Goal: Entertainment & Leisure: Browse casually

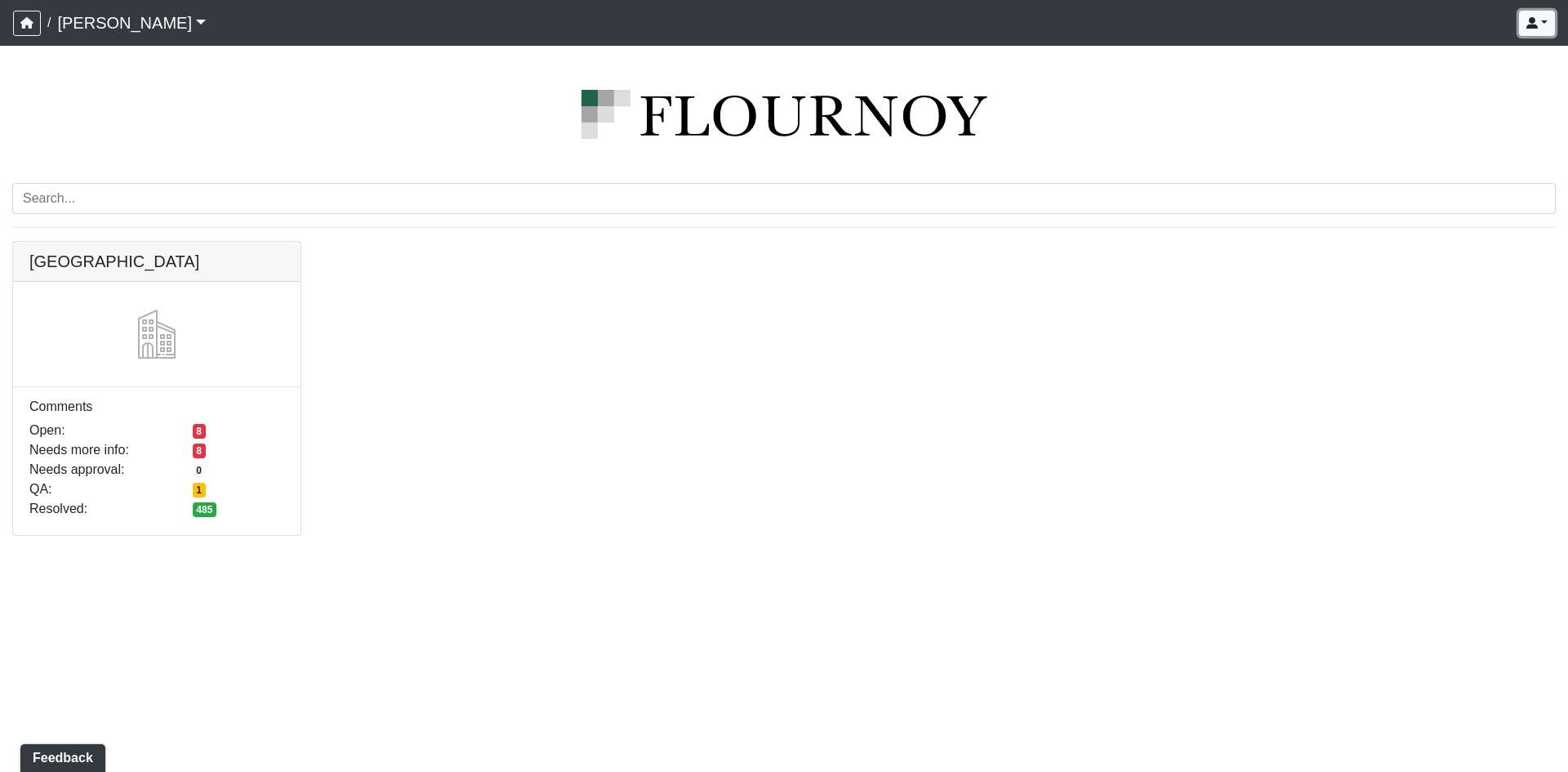
click at [1544, 33] on button "button" at bounding box center [1537, 23] width 36 height 26
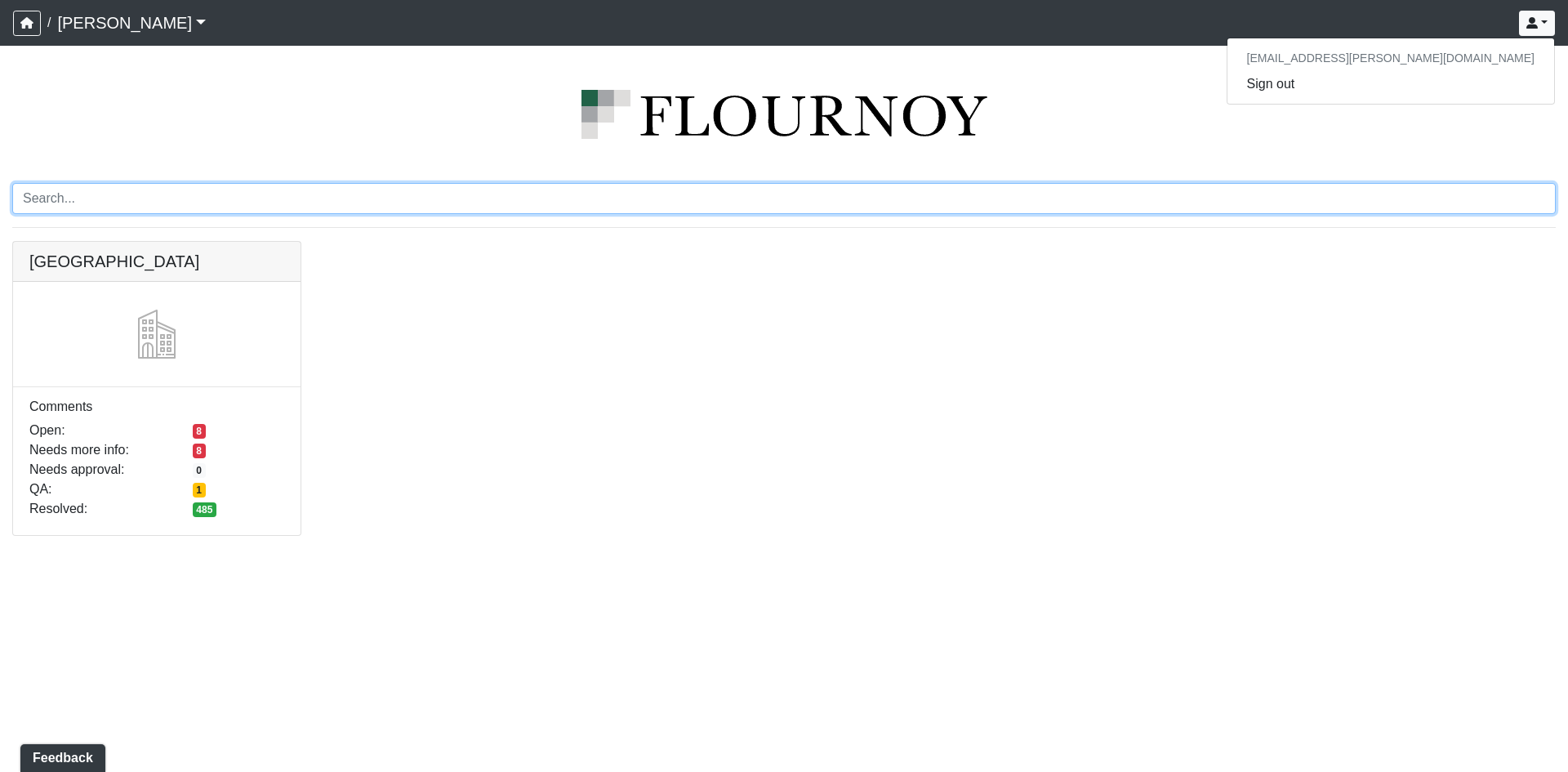
click at [1413, 201] on input "Search" at bounding box center [784, 198] width 1544 height 31
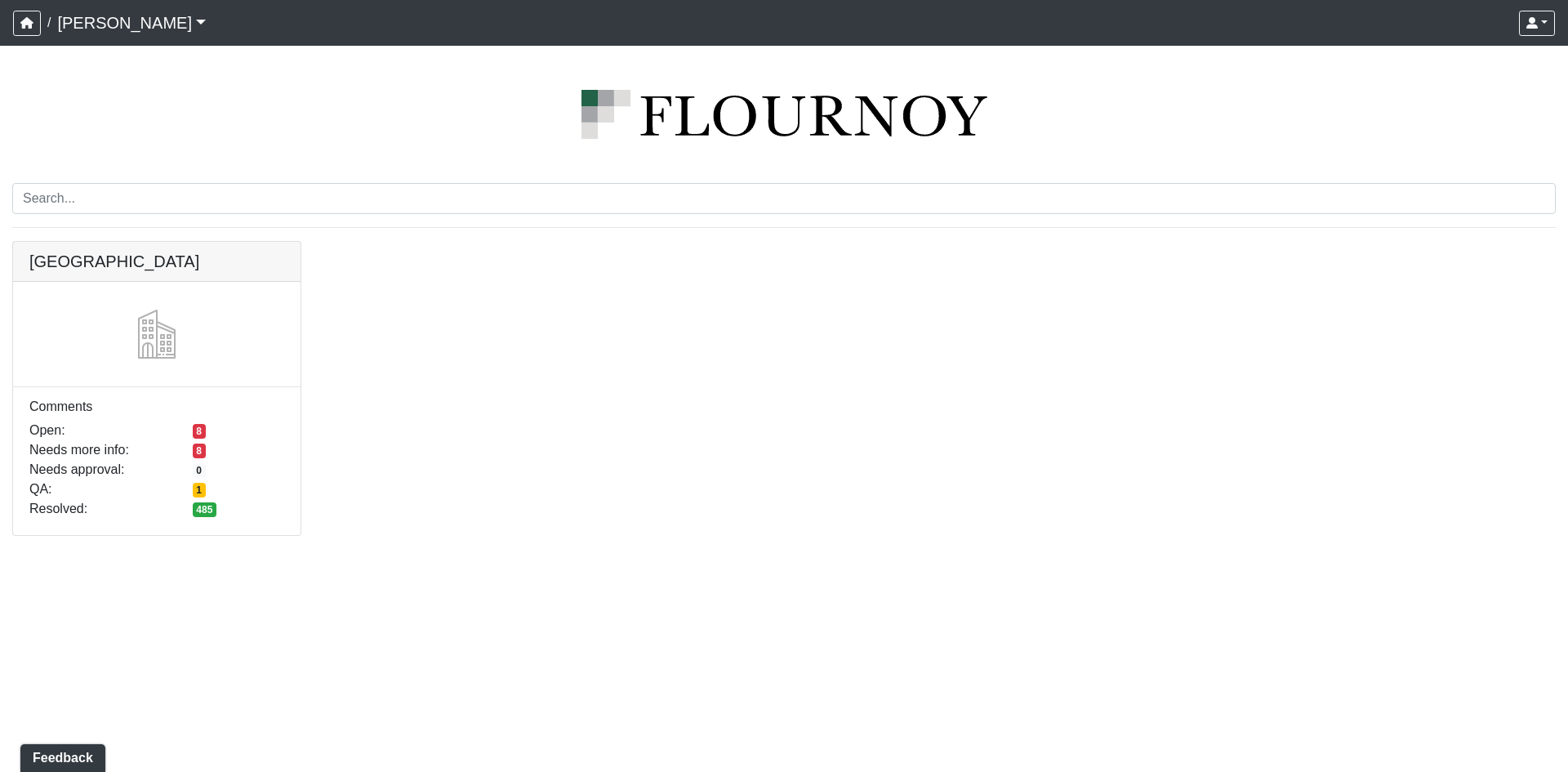
drag, startPoint x: 627, startPoint y: 350, endPoint x: 1096, endPoint y: 225, distance: 485.4
click at [629, 350] on div "Boiling Springs Comments Open: 8 Needs more info: 8 Needs approval: 0 QA: 1 Res…" at bounding box center [784, 398] width 1568 height 314
drag, startPoint x: 1406, startPoint y: 1, endPoint x: 902, endPoint y: 340, distance: 607.4
click at [902, 340] on div "Boiling Springs Comments Open: 8 Needs more info: 8 Needs approval: 0 QA: 1 Res…" at bounding box center [784, 398] width 1568 height 314
click at [220, 242] on link at bounding box center [157, 242] width 288 height 0
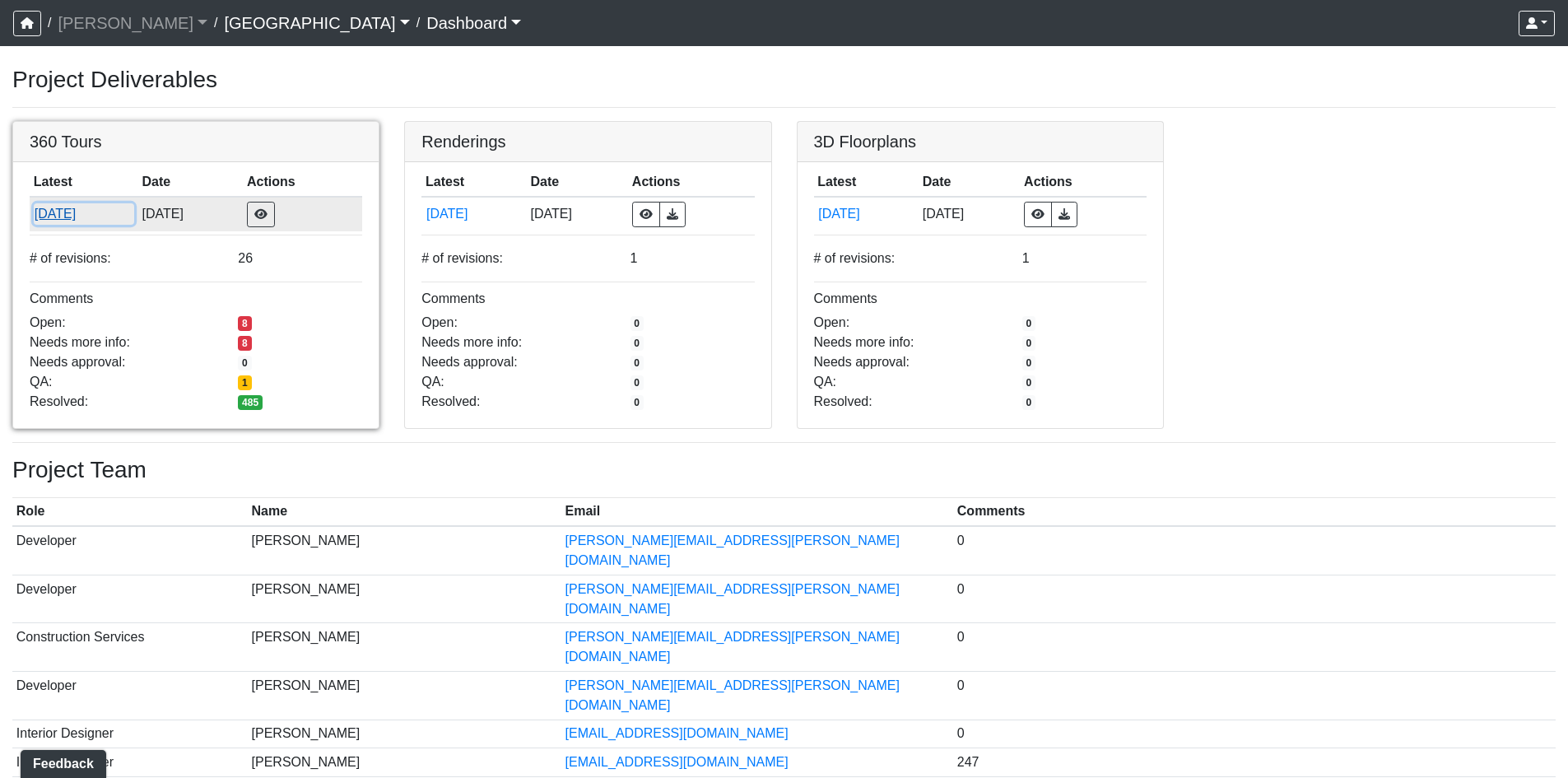
click at [66, 206] on button "[DATE]" at bounding box center [84, 215] width 101 height 21
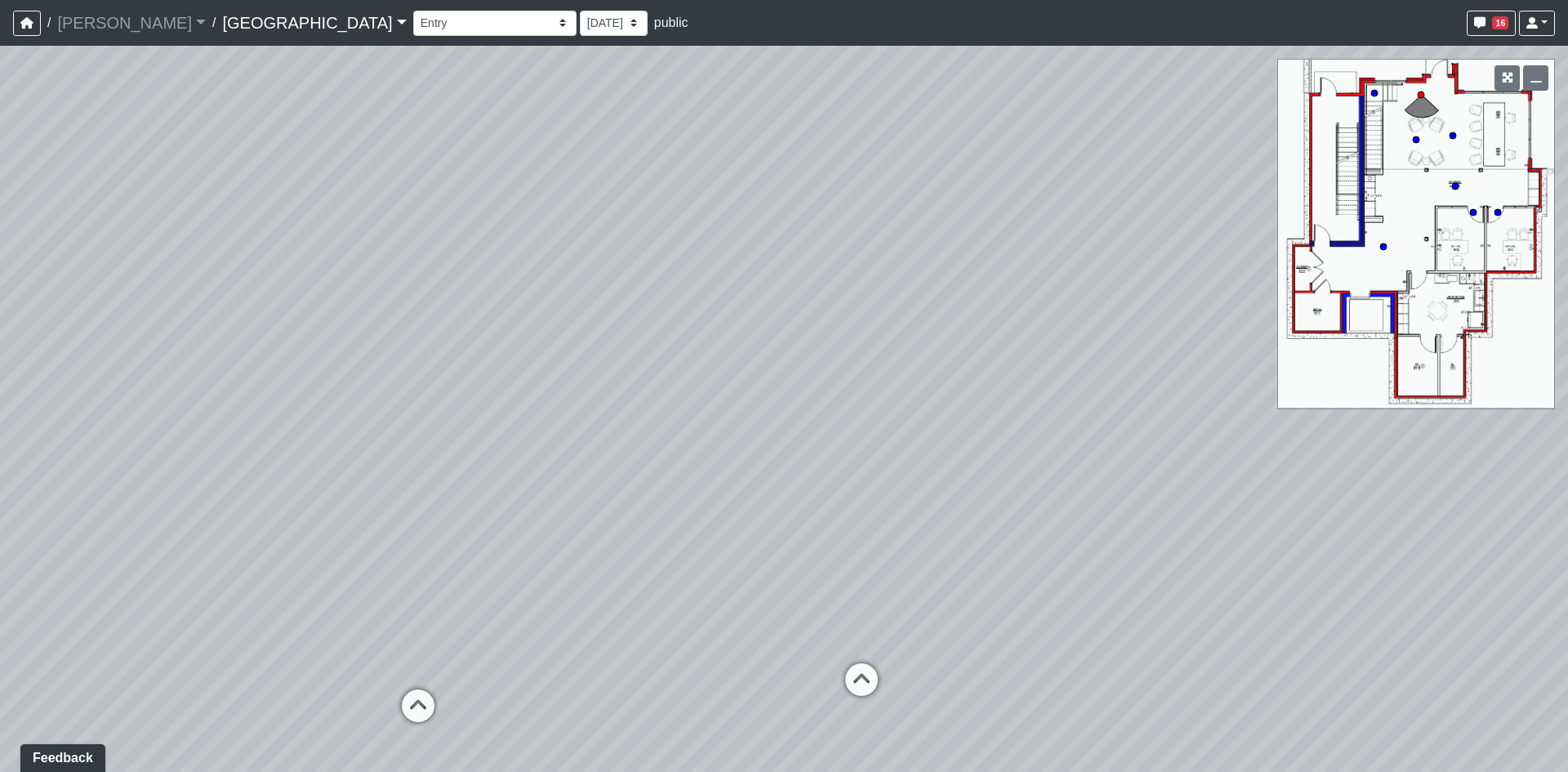
drag, startPoint x: 801, startPoint y: 180, endPoint x: 765, endPoint y: 163, distance: 39.8
click at [765, 163] on div "Loading... Reception Desk Loading... Lobby Loading... Landing" at bounding box center [784, 409] width 1568 height 726
drag, startPoint x: 422, startPoint y: 311, endPoint x: 933, endPoint y: 252, distance: 514.4
click at [933, 252] on div "Loading... Reception Desk Loading... Lobby Loading... Landing" at bounding box center [784, 409] width 1568 height 726
drag, startPoint x: 389, startPoint y: 376, endPoint x: 682, endPoint y: 496, distance: 316.6
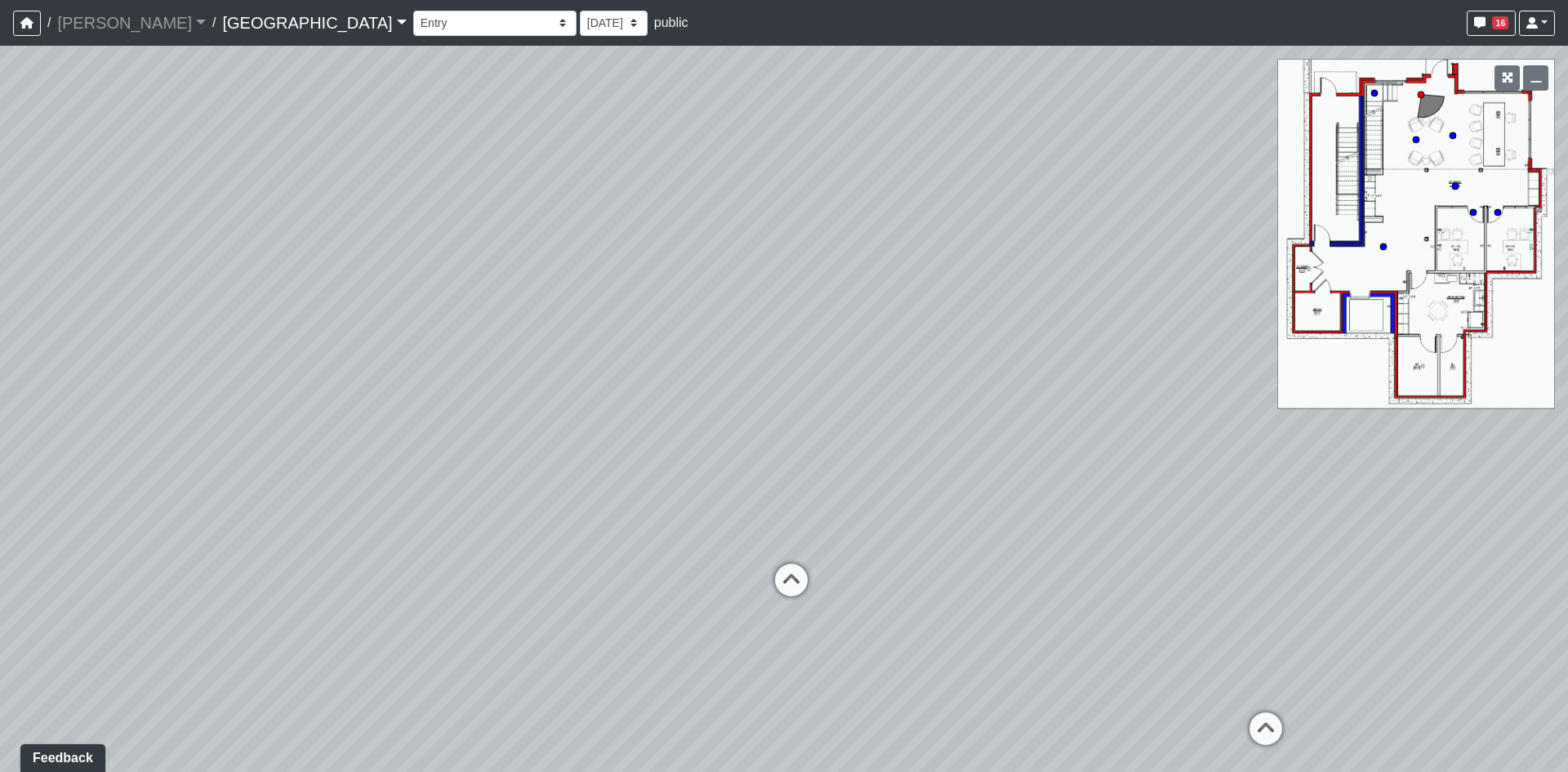
click at [679, 498] on div "Loading... Reception Desk Loading... Lobby Loading... Landing" at bounding box center [784, 409] width 1568 height 726
drag, startPoint x: 942, startPoint y: 369, endPoint x: 1112, endPoint y: 321, distance: 176.6
click at [1107, 322] on div "Loading... Reception Desk Loading... Lobby Loading... Landing" at bounding box center [784, 409] width 1568 height 726
drag, startPoint x: 731, startPoint y: 306, endPoint x: 1045, endPoint y: 198, distance: 332.1
click at [1025, 206] on div "Loading... Reception Desk Loading... Lobby Loading... Landing" at bounding box center [784, 409] width 1568 height 726
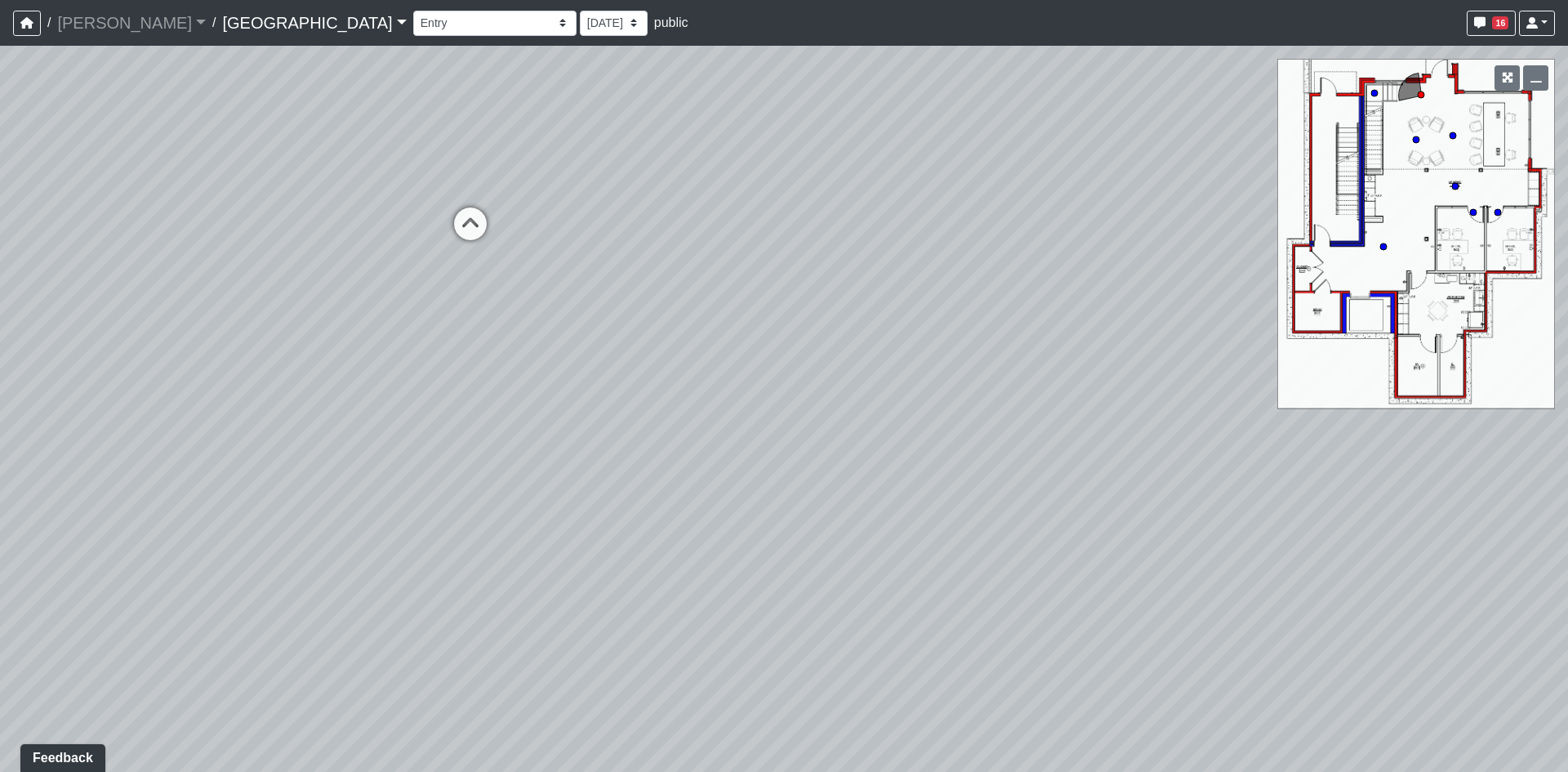
drag, startPoint x: 420, startPoint y: 360, endPoint x: 846, endPoint y: 485, distance: 444.0
click at [845, 485] on div "Loading... Reception Desk Loading... Lobby Loading... Landing" at bounding box center [784, 409] width 1568 height 726
click at [541, 193] on icon at bounding box center [543, 207] width 49 height 49
drag, startPoint x: 554, startPoint y: 220, endPoint x: 1311, endPoint y: 329, distance: 764.8
click at [1293, 306] on div "Loading... Reception Desk Loading... Lobby Loading... Landing Loading... Entry …" at bounding box center [784, 409] width 1568 height 726
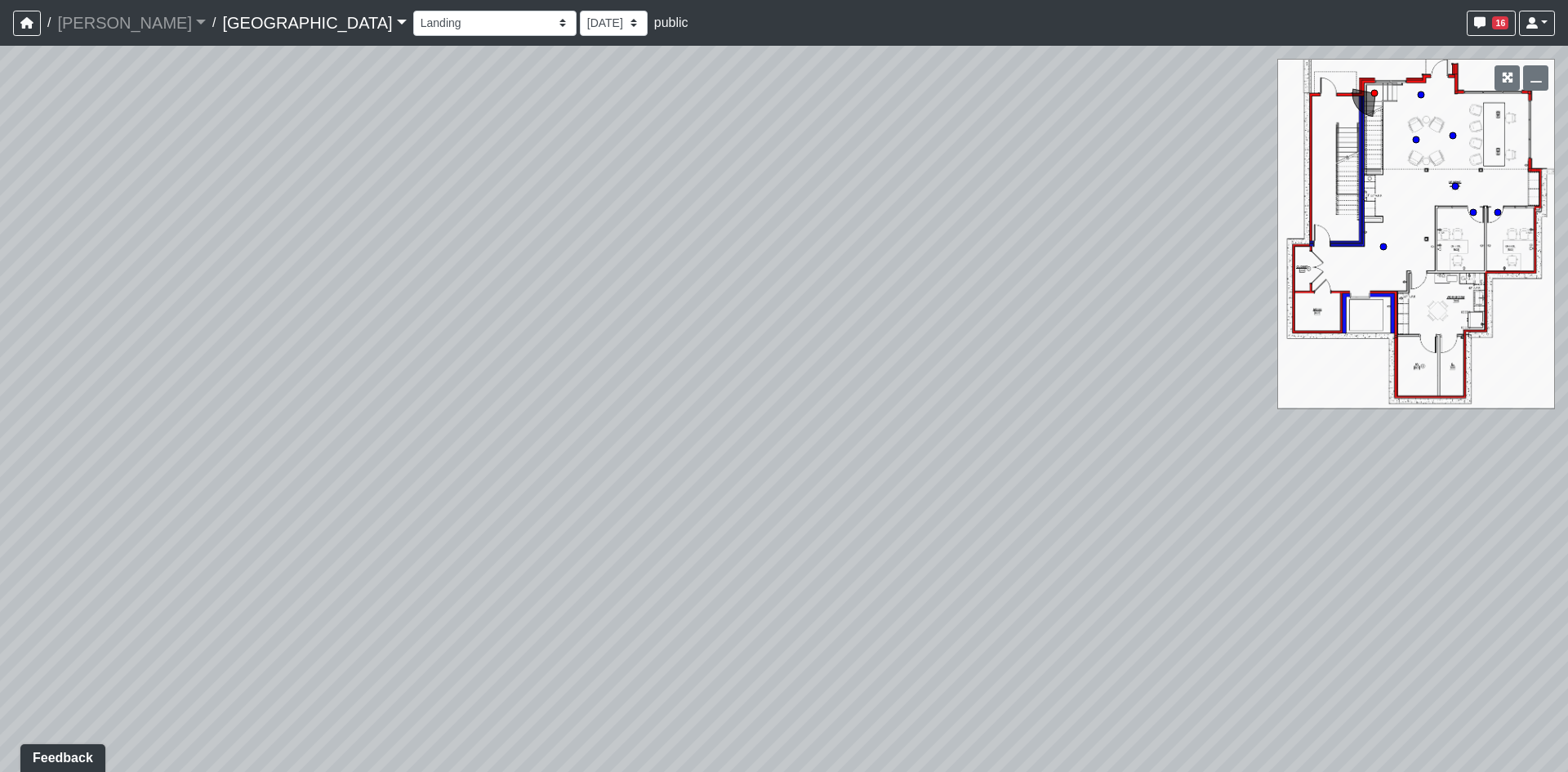
drag, startPoint x: 982, startPoint y: 304, endPoint x: 1165, endPoint y: 364, distance: 192.6
click at [1165, 364] on div "Loading... Reception Desk Loading... Lobby Loading... Landing Loading... Entry …" at bounding box center [784, 409] width 1568 height 726
drag, startPoint x: 878, startPoint y: 367, endPoint x: 889, endPoint y: 382, distance: 18.6
click at [889, 382] on div "Loading... Reception Desk Loading... Lobby Loading... Landing Loading... Entry …" at bounding box center [784, 409] width 1568 height 726
click at [793, 208] on icon at bounding box center [790, 222] width 49 height 49
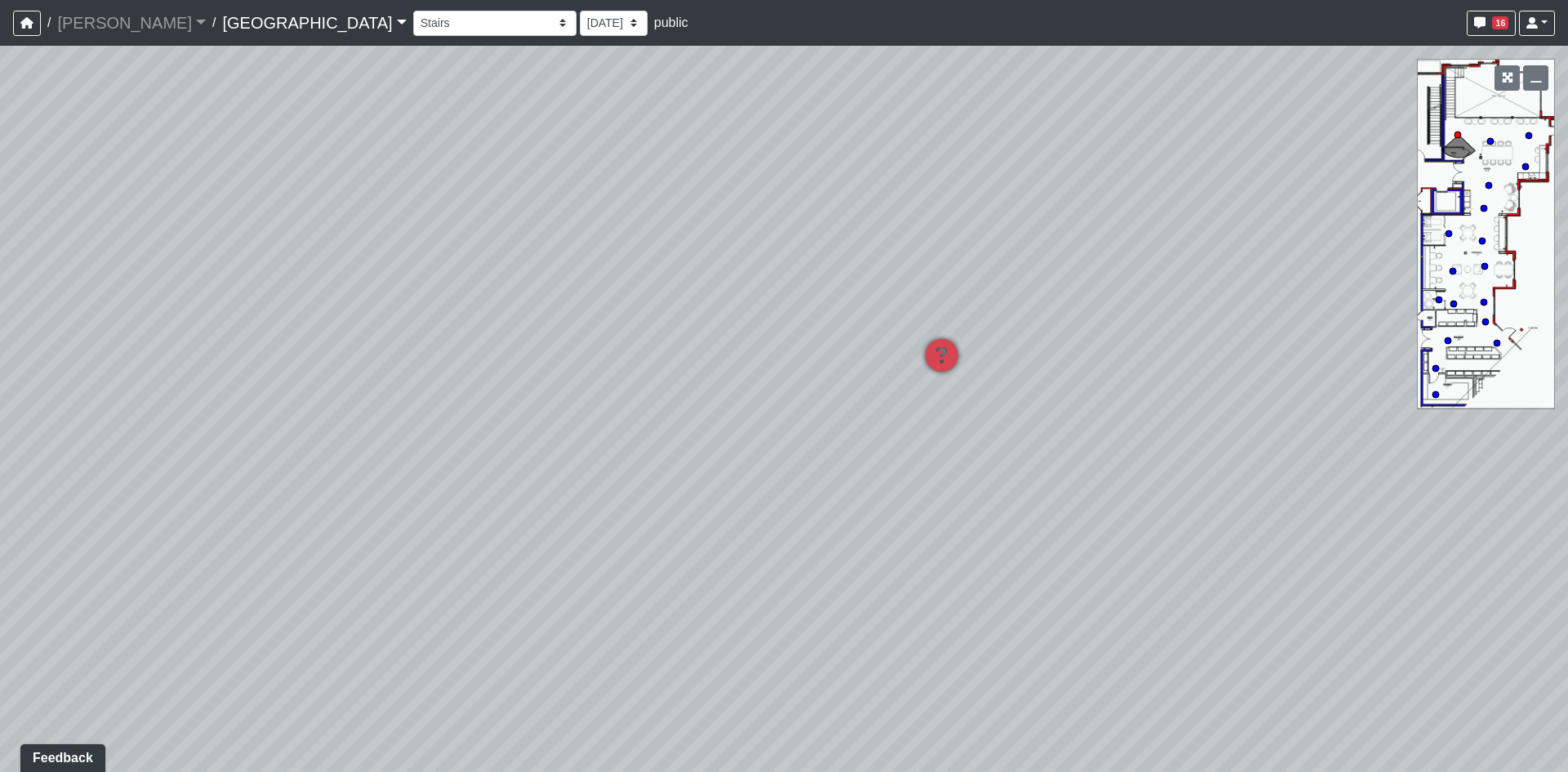
drag, startPoint x: 531, startPoint y: 442, endPoint x: 1172, endPoint y: 292, distance: 658.3
click at [1172, 292] on div "Loading... Reception Desk Loading... Lobby Loading... Landing Loading... Entry …" at bounding box center [784, 409] width 1568 height 726
drag, startPoint x: 1081, startPoint y: 353, endPoint x: 426, endPoint y: 358, distance: 655.0
click at [426, 358] on div "Loading... Reception Desk Loading... Lobby Loading... Landing Loading... Entry …" at bounding box center [784, 409] width 1568 height 726
drag, startPoint x: 903, startPoint y: 302, endPoint x: 1282, endPoint y: 247, distance: 383.0
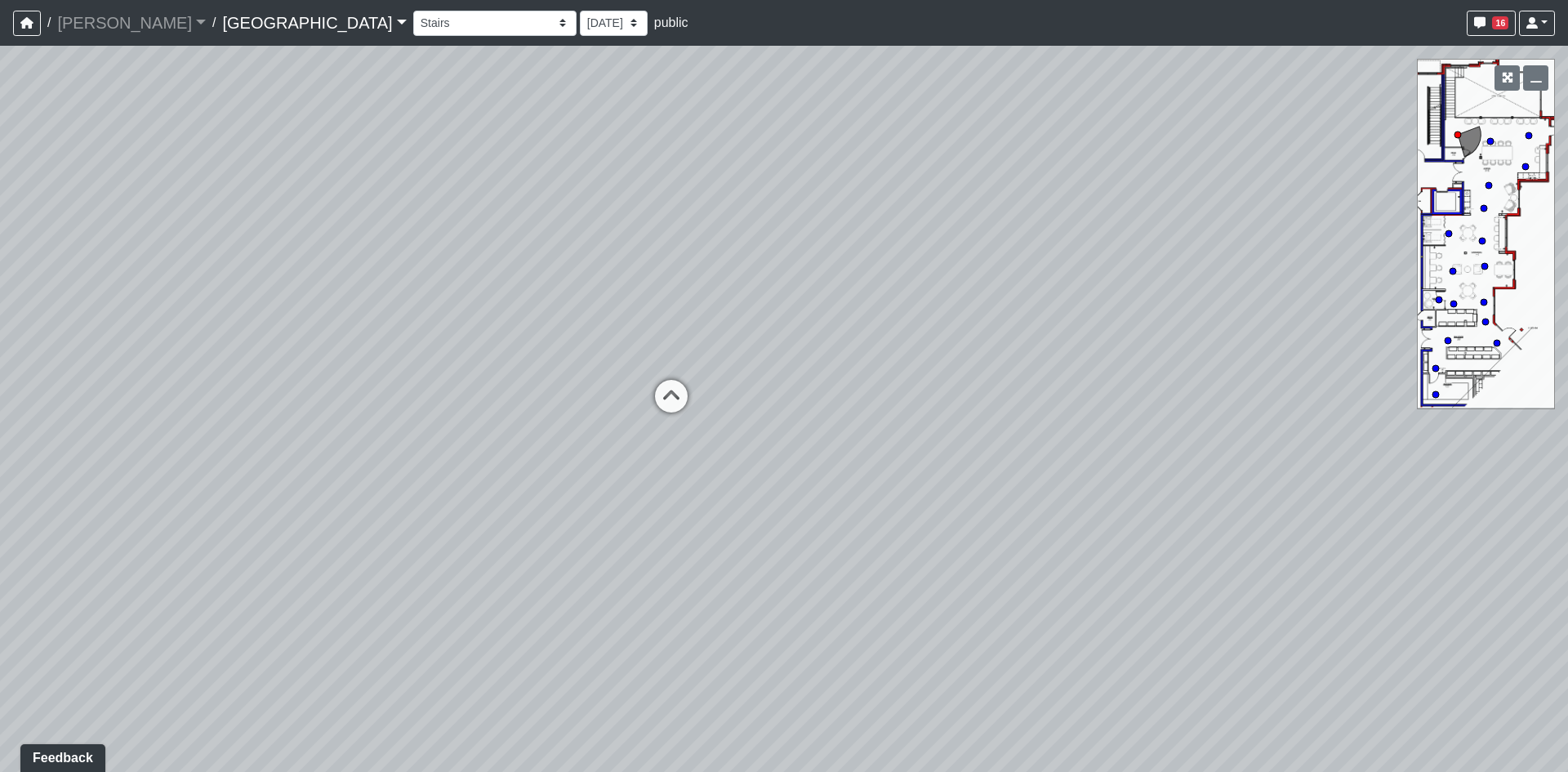
click at [1282, 247] on div "Loading... Reception Desk Loading... Lobby Loading... Landing Loading... Entry …" at bounding box center [784, 409] width 1568 height 726
drag, startPoint x: 666, startPoint y: 356, endPoint x: 1108, endPoint y: 379, distance: 442.6
click at [1167, 367] on div "Loading... Reception Desk Loading... Lobby Loading... Landing Loading... Entry …" at bounding box center [784, 409] width 1568 height 726
drag, startPoint x: 418, startPoint y: 322, endPoint x: 377, endPoint y: 414, distance: 100.7
click at [190, 340] on div "Loading... Reception Desk Loading... Lobby Loading... Landing Loading... Entry …" at bounding box center [784, 409] width 1568 height 726
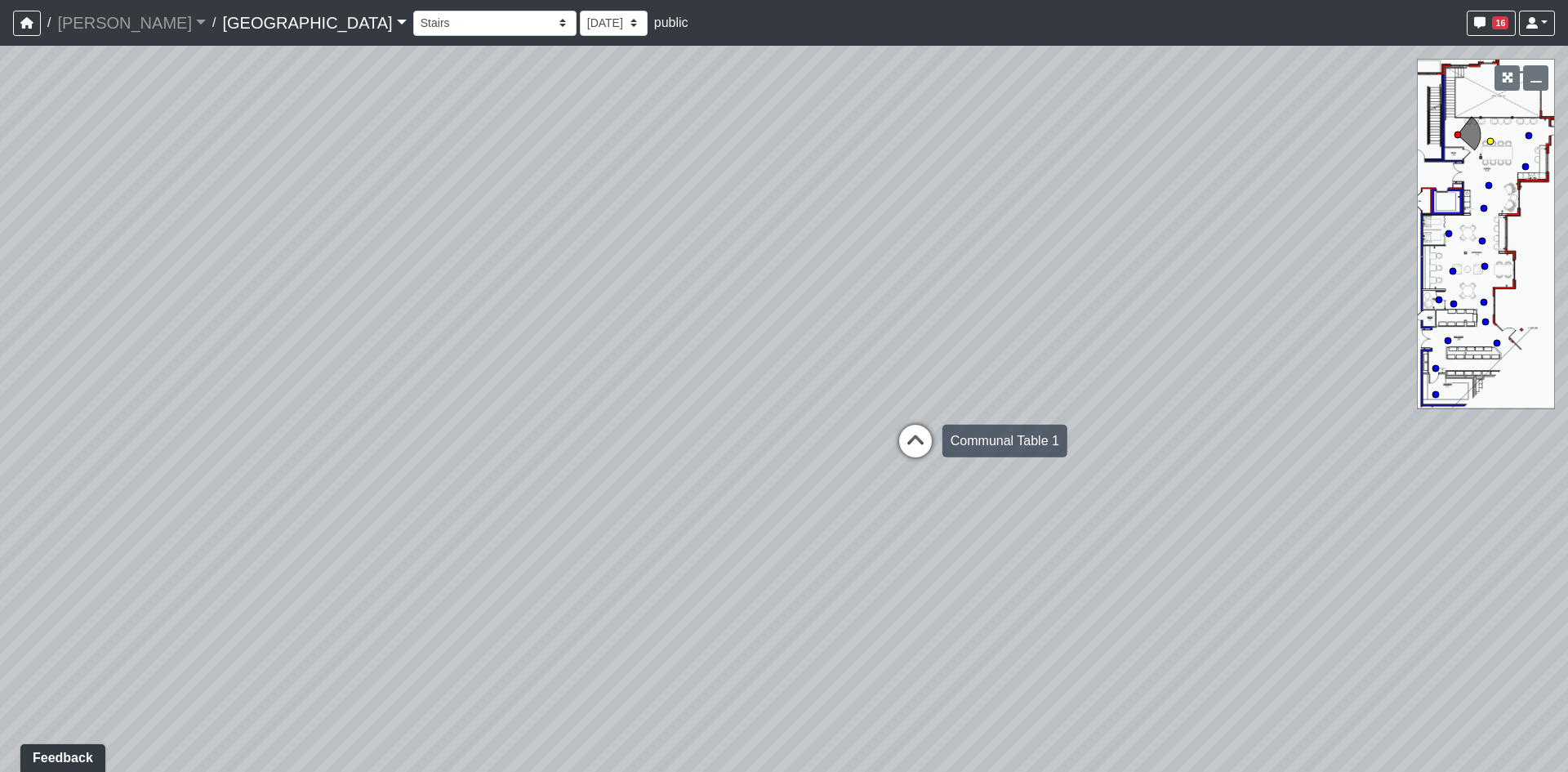
click at [910, 436] on icon at bounding box center [916, 450] width 49 height 49
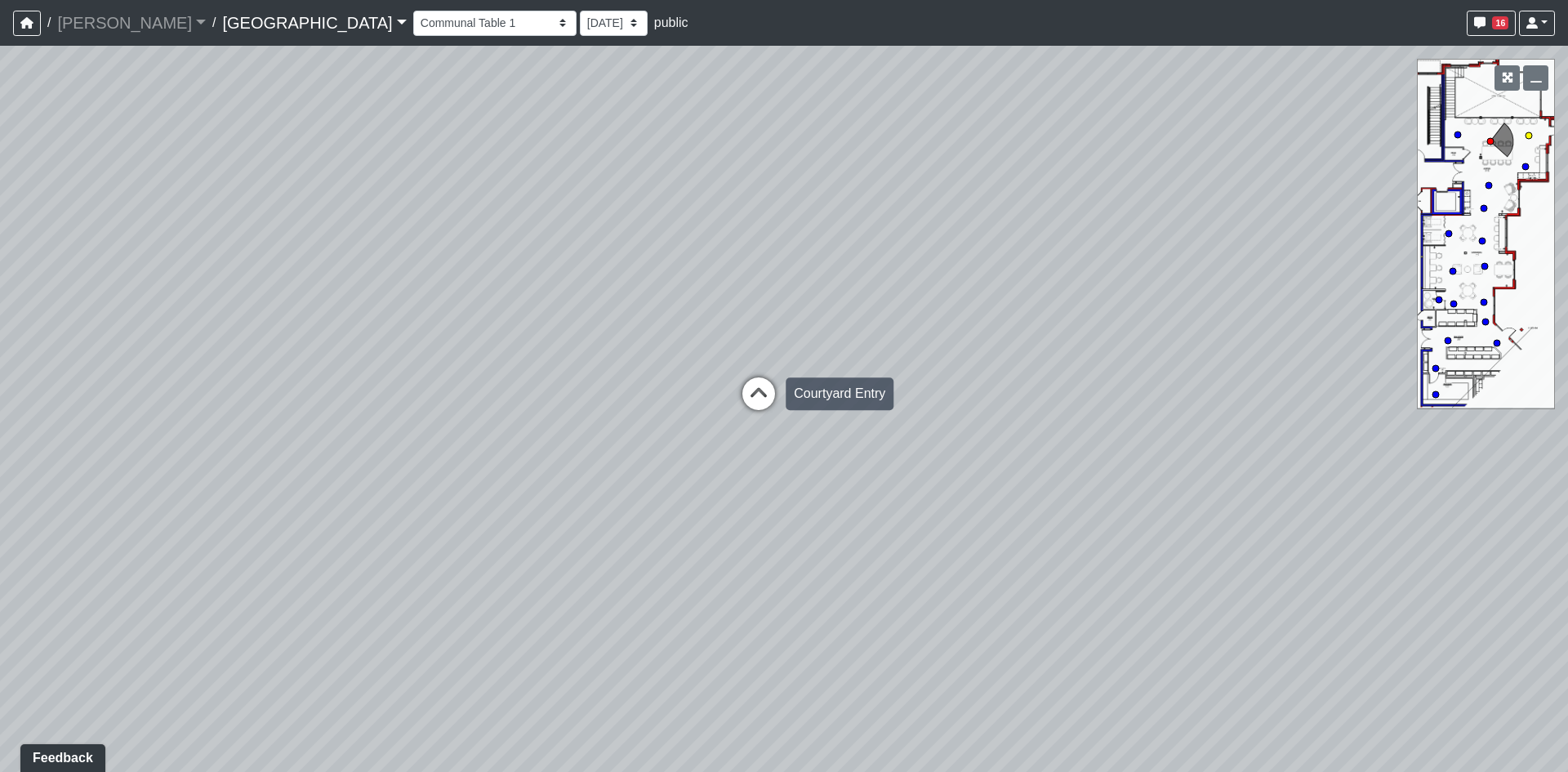
click at [750, 398] on icon at bounding box center [759, 402] width 49 height 49
drag, startPoint x: 792, startPoint y: 429, endPoint x: 660, endPoint y: 687, distance: 289.8
click at [660, 687] on div "Loading... Reception Desk Loading... Lobby Loading... Landing Loading... Entry …" at bounding box center [784, 409] width 1568 height 726
drag, startPoint x: 1104, startPoint y: 478, endPoint x: 260, endPoint y: 366, distance: 851.4
click at [274, 389] on div "Loading... Reception Desk Loading... Lobby Loading... Landing Loading... Entry …" at bounding box center [784, 409] width 1568 height 726
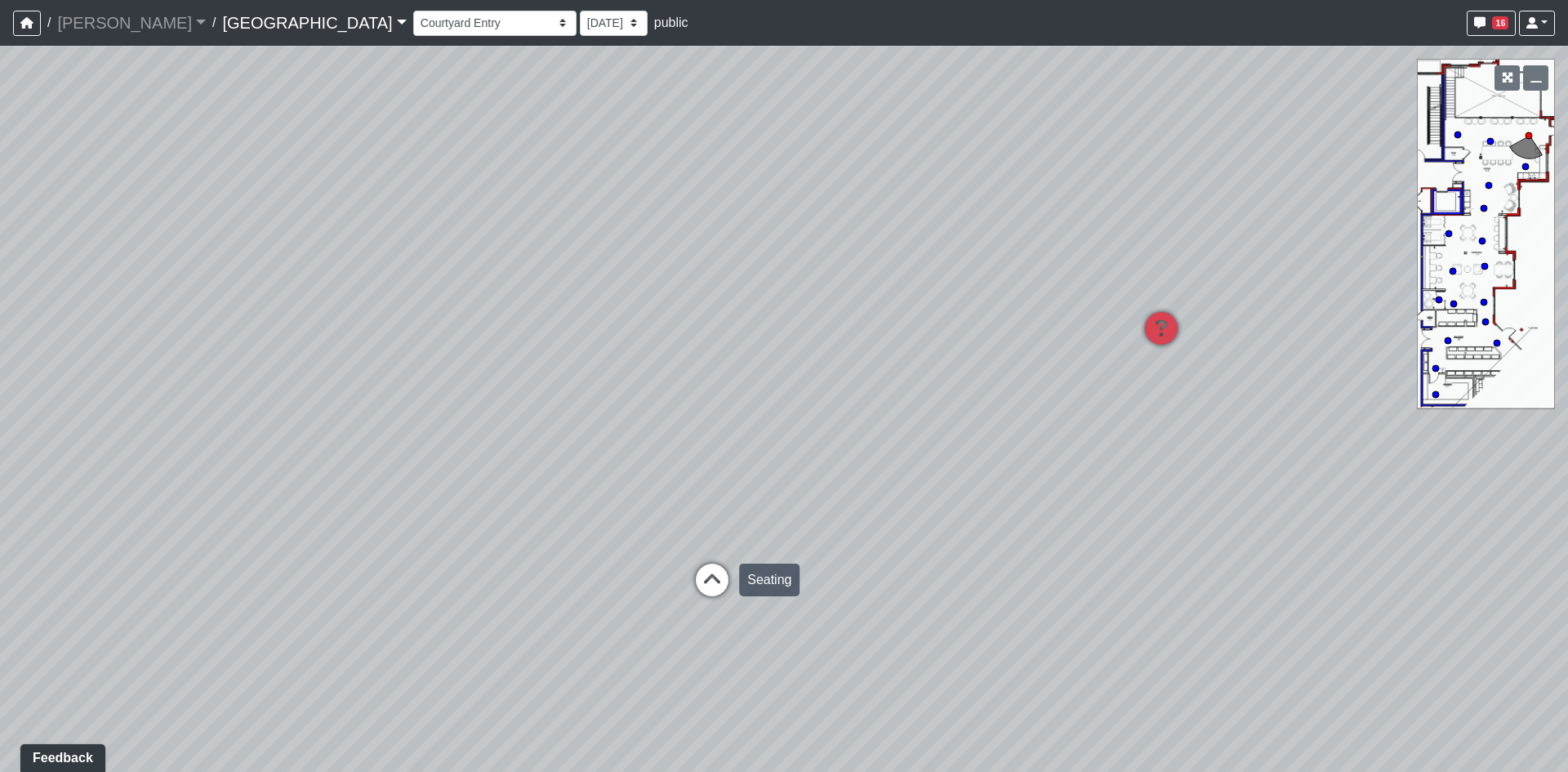
drag, startPoint x: 470, startPoint y: 584, endPoint x: 722, endPoint y: 591, distance: 252.1
click at [921, 515] on div "Loading... Reception Desk Loading... Lobby Loading... Landing Loading... Entry …" at bounding box center [784, 409] width 1568 height 726
click at [709, 580] on icon at bounding box center [712, 588] width 49 height 49
drag, startPoint x: 663, startPoint y: 481, endPoint x: 523, endPoint y: 457, distance: 142.0
click at [518, 459] on div "Loading... Reception Desk Loading... Lobby Loading... Landing Loading... Entry …" at bounding box center [784, 409] width 1568 height 726
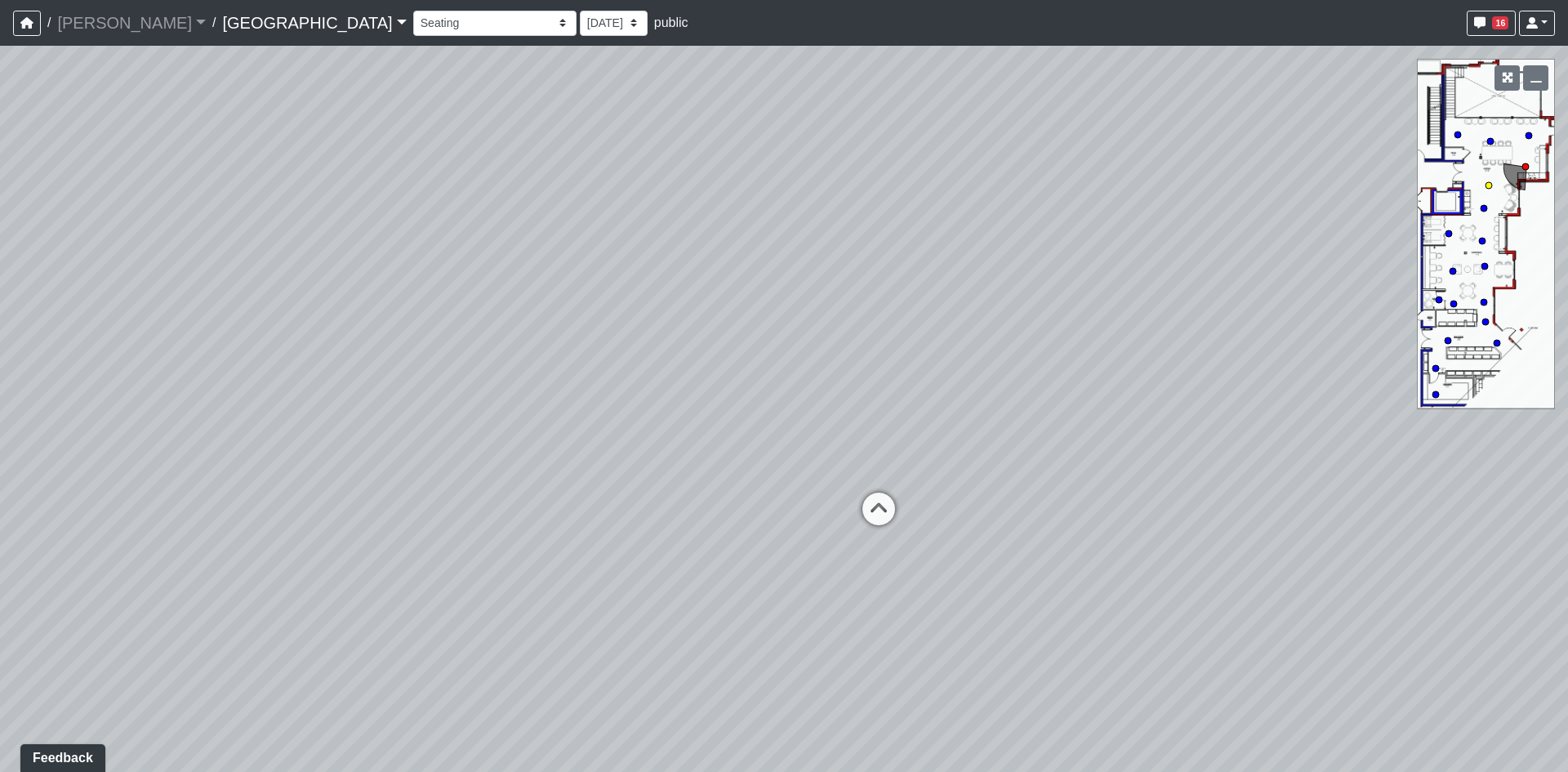
click at [869, 504] on icon at bounding box center [879, 518] width 49 height 49
drag, startPoint x: 518, startPoint y: 486, endPoint x: 992, endPoint y: 434, distance: 476.8
click at [991, 435] on div "Loading... Reception Desk Loading... Lobby Loading... Landing Loading... Entry …" at bounding box center [784, 409] width 1568 height 726
drag, startPoint x: 594, startPoint y: 365, endPoint x: 712, endPoint y: 501, distance: 180.1
click at [712, 501] on div "Loading... Reception Desk Loading... Lobby Loading... Landing Loading... Entry …" at bounding box center [784, 409] width 1568 height 726
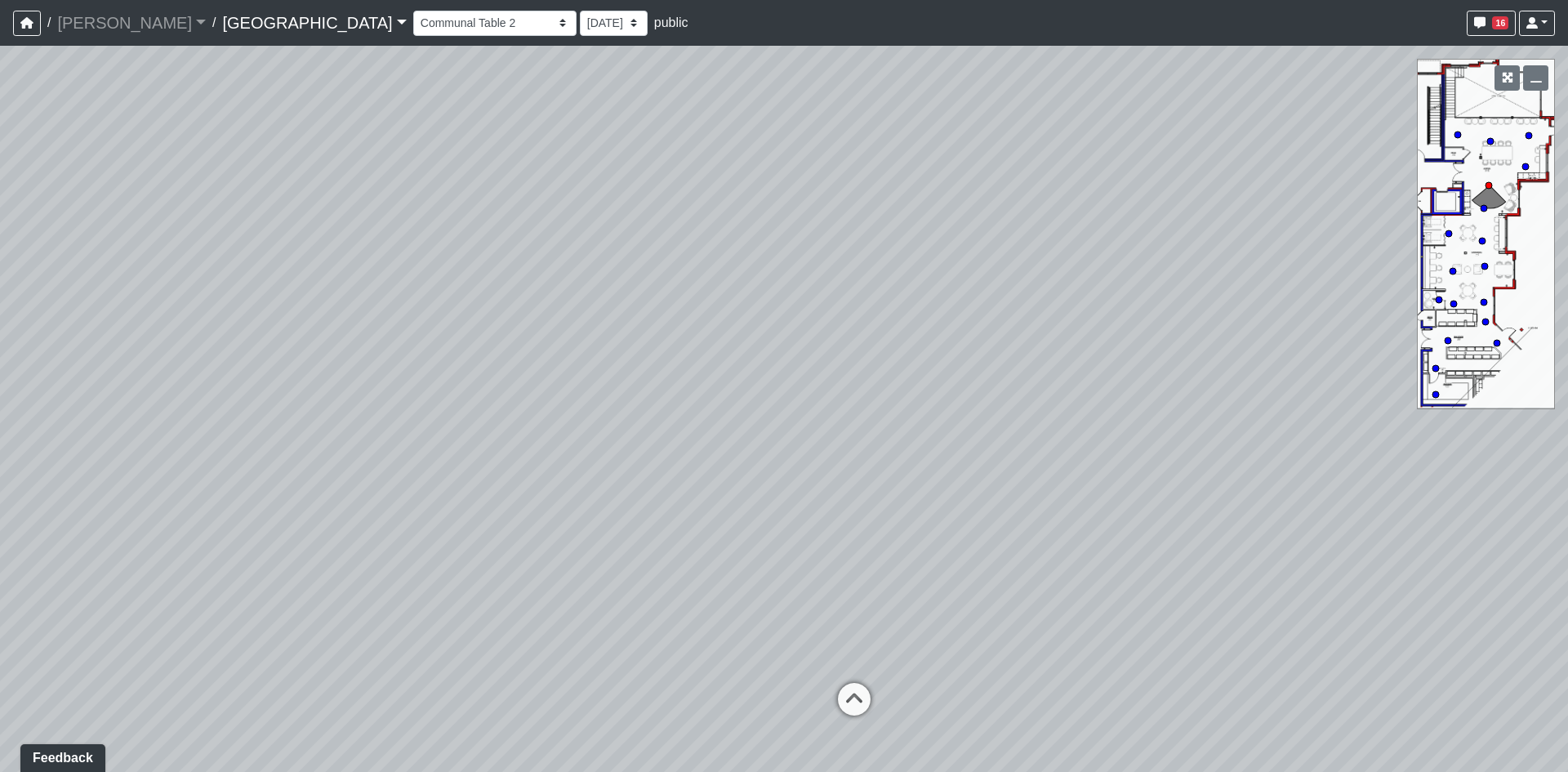
drag, startPoint x: 930, startPoint y: 467, endPoint x: 0, endPoint y: 353, distance: 937.0
click at [13, 367] on div "Loading... Reception Desk Loading... Lobby Loading... Landing Loading... Entry …" at bounding box center [784, 409] width 1568 height 726
drag, startPoint x: 536, startPoint y: 359, endPoint x: 1182, endPoint y: 300, distance: 648.7
click at [1181, 300] on div "Loading... Reception Desk Loading... Lobby Loading... Landing Loading... Entry …" at bounding box center [784, 409] width 1568 height 726
drag, startPoint x: 520, startPoint y: 371, endPoint x: 1239, endPoint y: 345, distance: 719.5
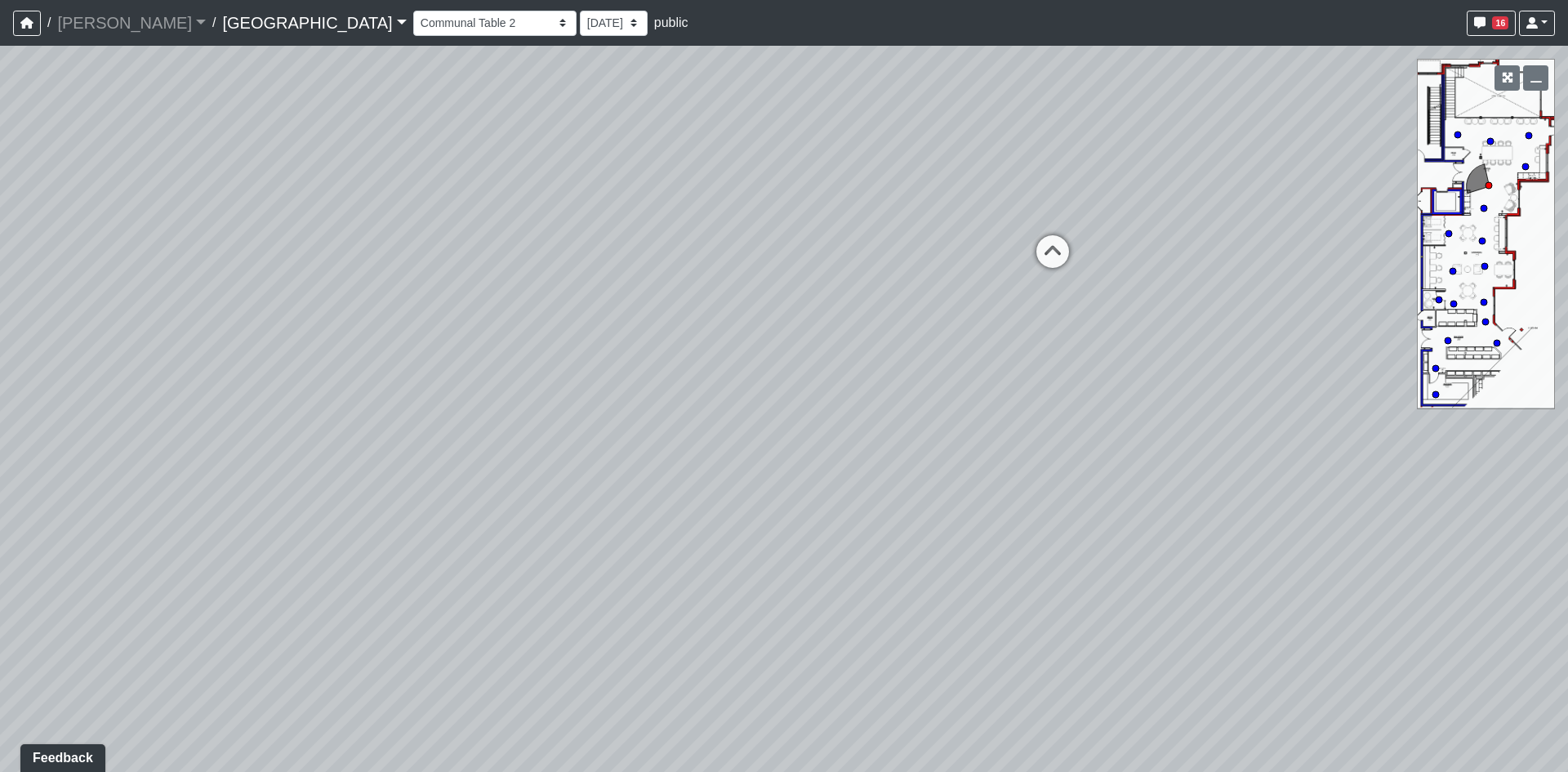
click at [1267, 343] on div "Loading... Reception Desk Loading... Lobby Loading... Landing Loading... Entry …" at bounding box center [784, 409] width 1568 height 726
drag, startPoint x: 664, startPoint y: 287, endPoint x: 856, endPoint y: 427, distance: 237.6
click at [856, 427] on div "Loading... Reception Desk Loading... Lobby Loading... Landing Loading... Entry …" at bounding box center [784, 409] width 1568 height 726
click at [668, 548] on icon at bounding box center [678, 565] width 49 height 49
click at [1490, 140] on circle at bounding box center [1490, 140] width 6 height 6
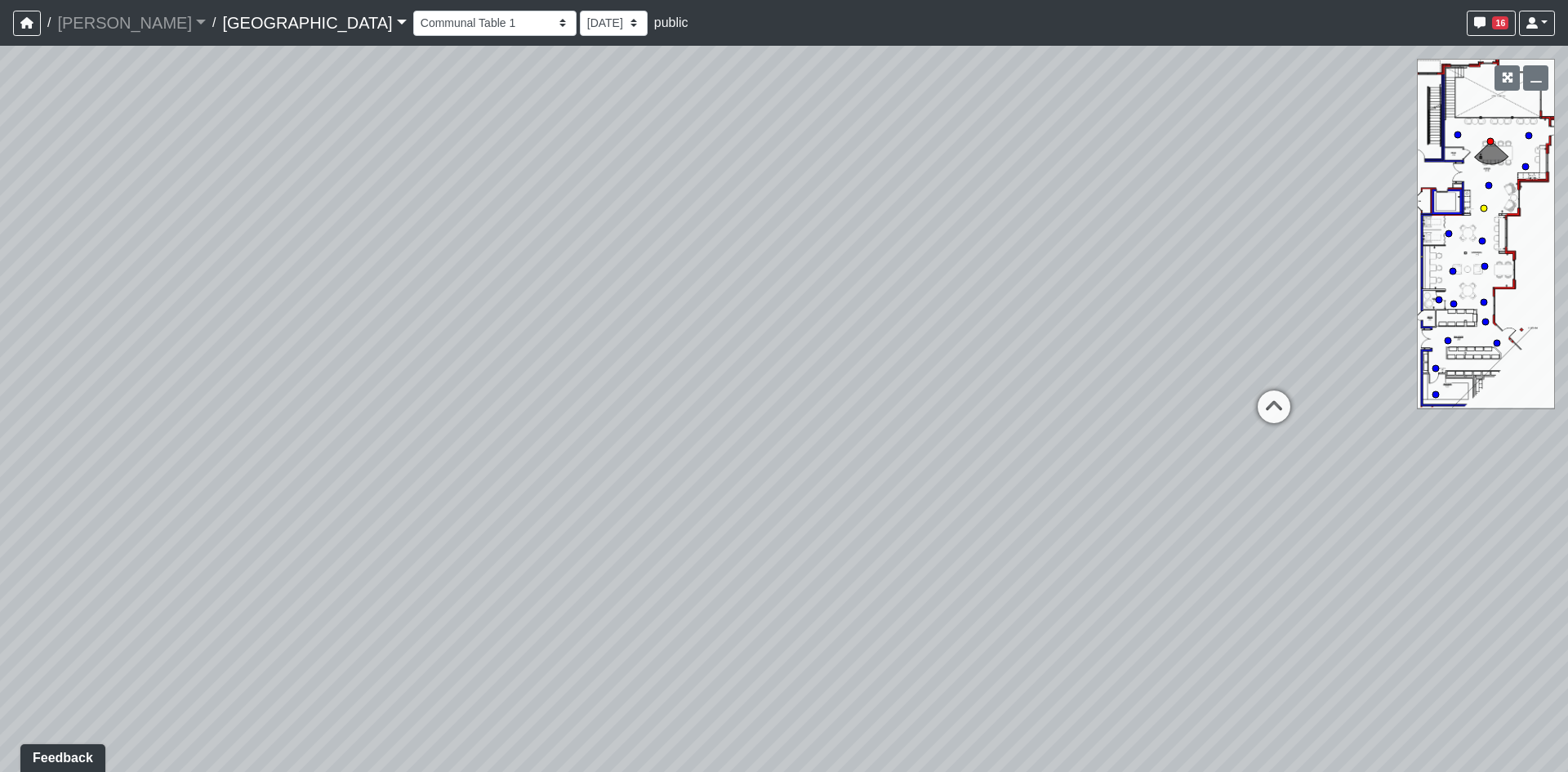
click at [1481, 208] on circle at bounding box center [1483, 208] width 6 height 6
drag, startPoint x: 666, startPoint y: 450, endPoint x: 1424, endPoint y: 346, distance: 765.1
click at [1401, 344] on div "Loading... Reception Desk Loading... Lobby Loading... Landing Loading... Entry …" at bounding box center [784, 409] width 1568 height 726
drag, startPoint x: 520, startPoint y: 429, endPoint x: 1247, endPoint y: 375, distance: 729.0
click at [1233, 373] on div "Loading... Reception Desk Loading... Lobby Loading... Landing Loading... Entry …" at bounding box center [784, 409] width 1568 height 726
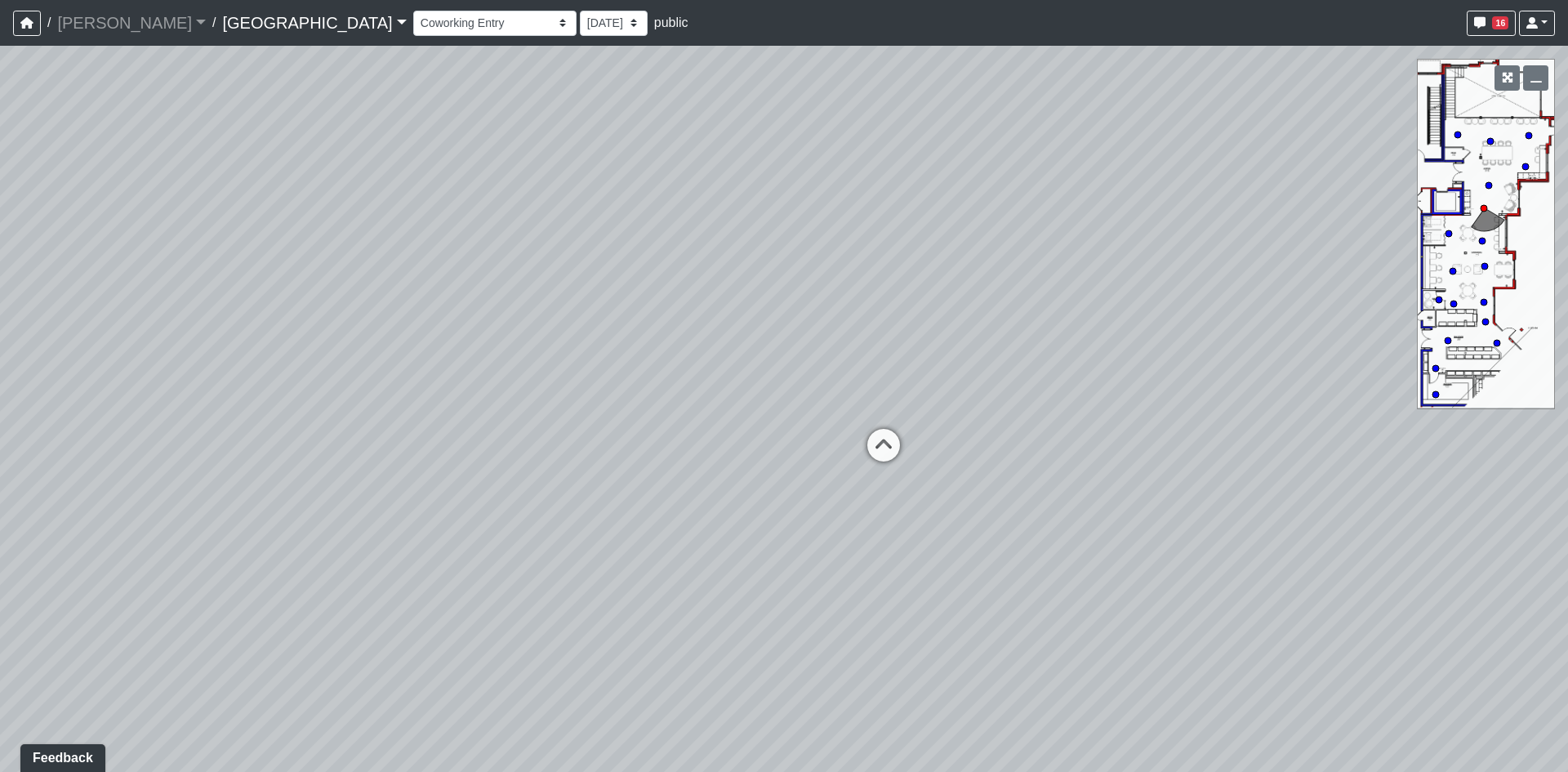
drag, startPoint x: 895, startPoint y: 349, endPoint x: 886, endPoint y: 442, distance: 93.4
click at [886, 442] on div "Loading... Reception Desk Loading... Lobby Loading... Landing Loading... Entry …" at bounding box center [784, 409] width 1568 height 726
click at [878, 515] on icon at bounding box center [881, 534] width 49 height 49
drag, startPoint x: 1307, startPoint y: 357, endPoint x: 1597, endPoint y: 493, distance: 320.3
click at [1567, 493] on html "/ Flournoy Flournoy Loading... / Boiling Springs Boiling Springs Loading... Boi…" at bounding box center [784, 386] width 1568 height 772
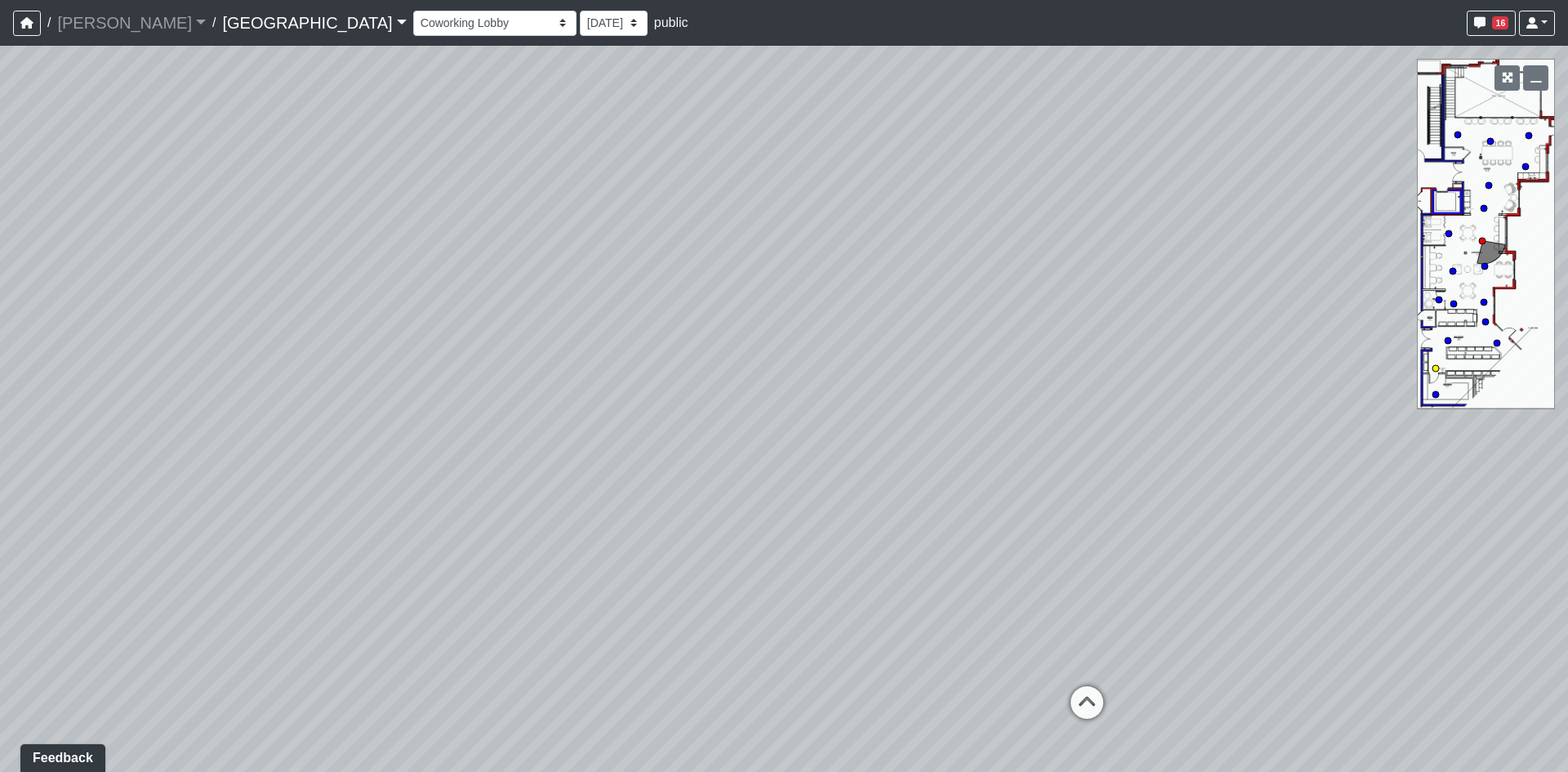
click at [1435, 371] on circle at bounding box center [1436, 368] width 6 height 6
click at [1486, 321] on circle at bounding box center [1485, 322] width 6 height 6
click at [1533, 78] on icon "button" at bounding box center [1536, 77] width 11 height 11
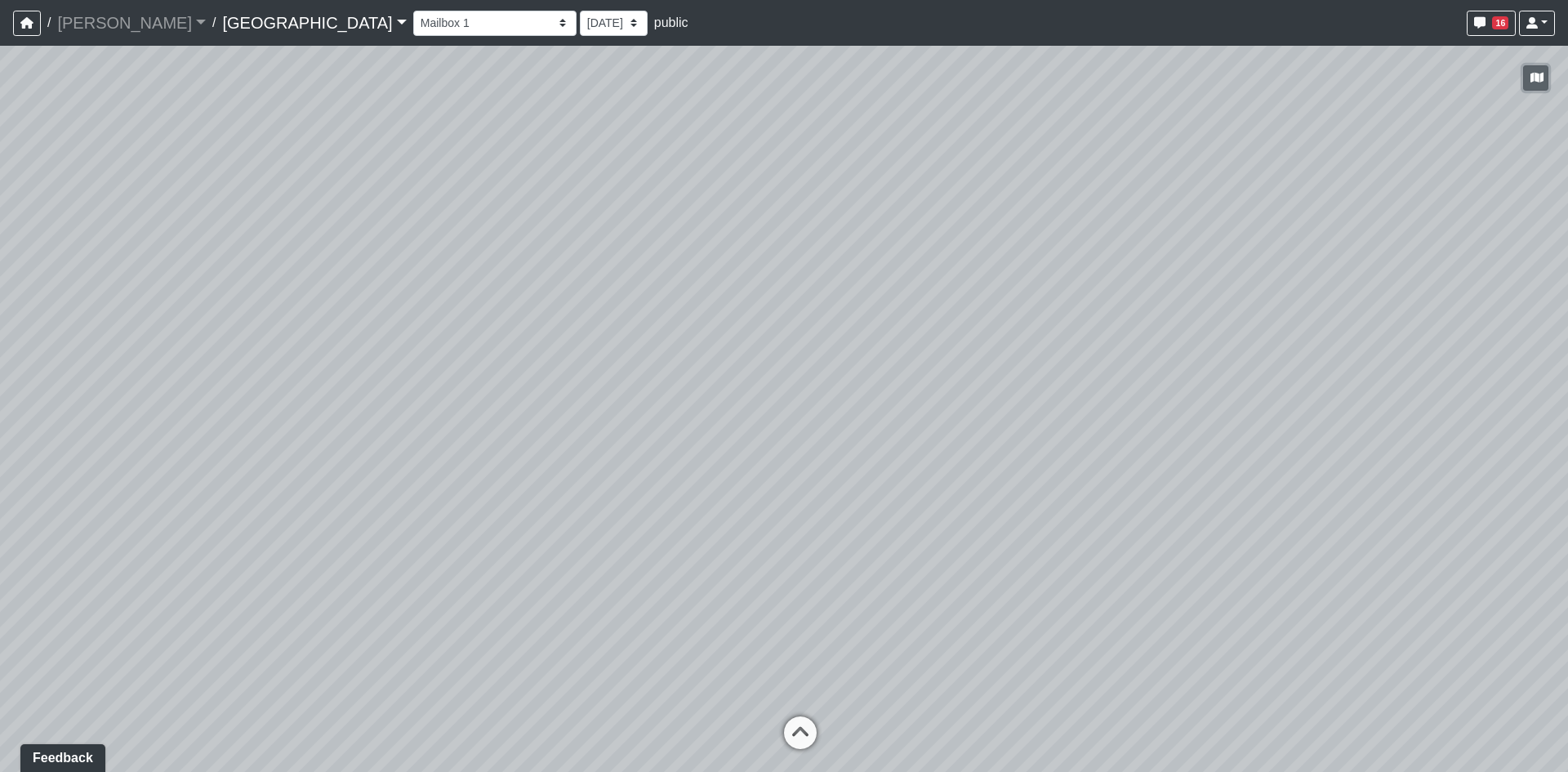
click at [1542, 84] on button "button" at bounding box center [1535, 78] width 26 height 26
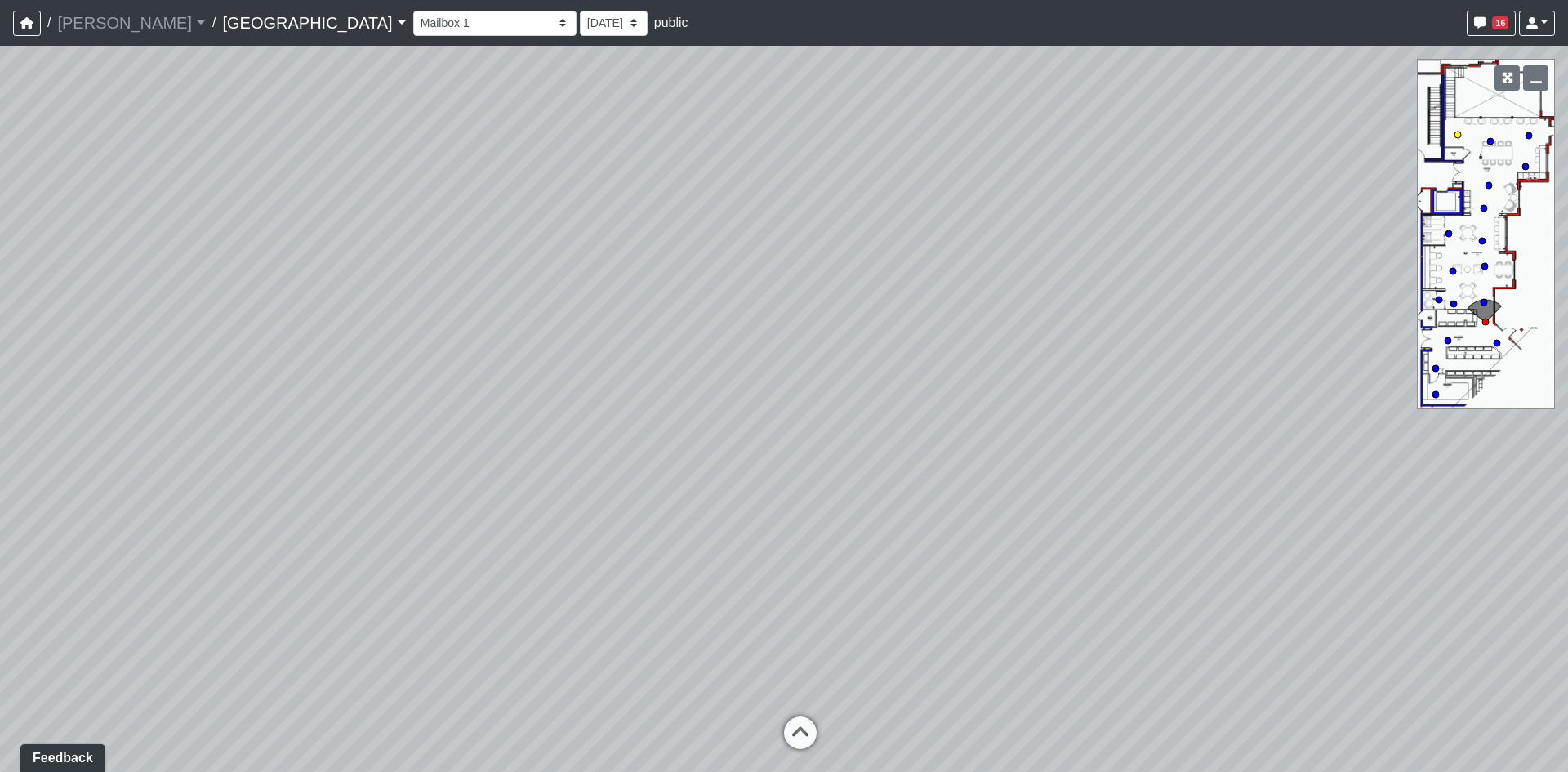
click at [1459, 136] on circle at bounding box center [1458, 134] width 6 height 6
drag, startPoint x: 1090, startPoint y: 474, endPoint x: 110, endPoint y: 527, distance: 981.4
click at [308, 569] on div "Loading... Reception Desk Loading... Lobby Loading... Landing Loading... Entry …" at bounding box center [784, 409] width 1568 height 726
drag, startPoint x: 748, startPoint y: 675, endPoint x: 666, endPoint y: 349, distance: 336.2
click at [668, 354] on div "Loading... Reception Desk Loading... Lobby Loading... Landing Loading... Entry …" at bounding box center [784, 409] width 1568 height 726
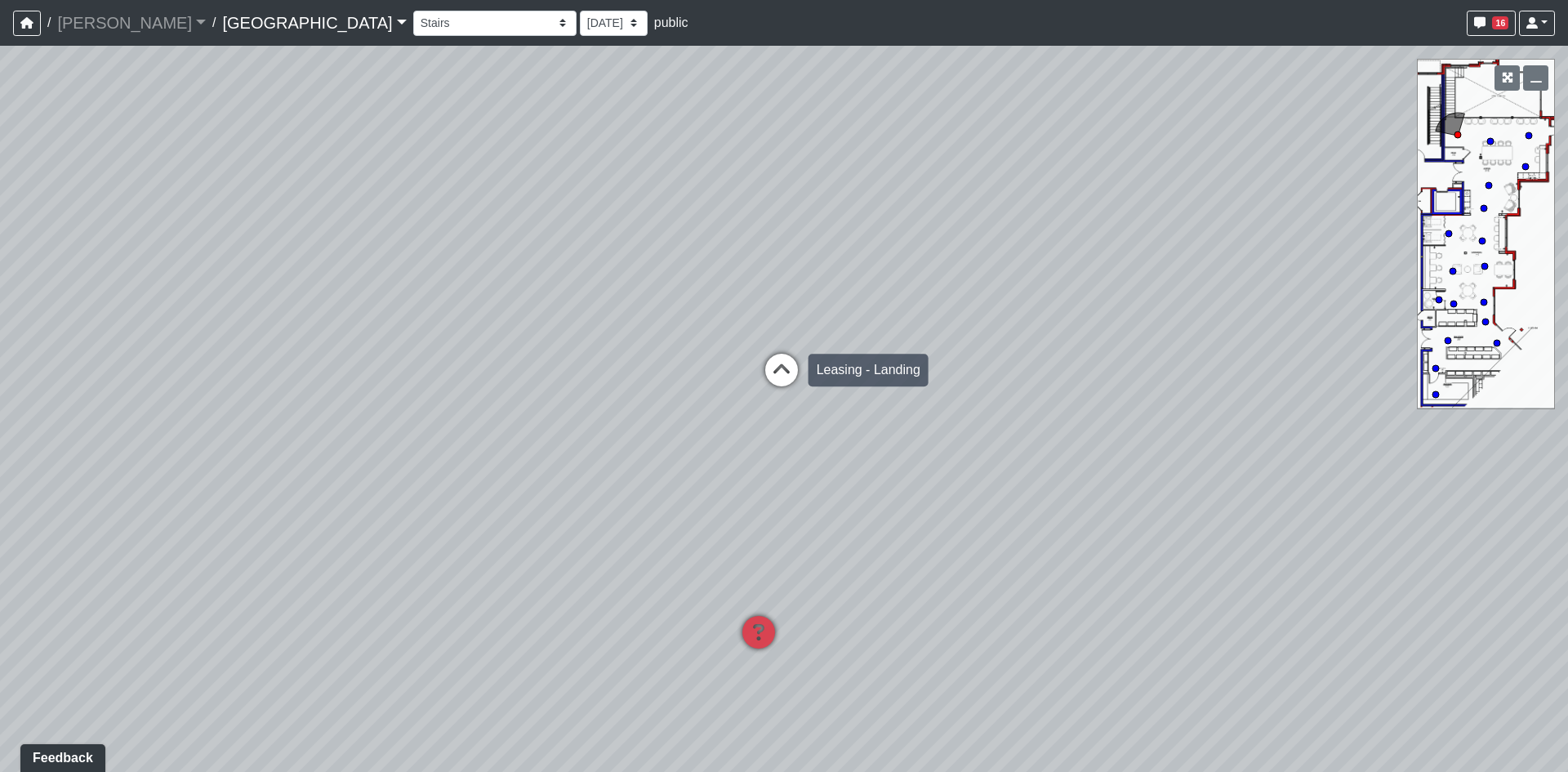
click at [780, 366] on icon at bounding box center [782, 379] width 49 height 49
click at [780, 366] on div "Loading... Reception Desk Loading... Lobby Loading... Landing Loading... Entry …" at bounding box center [784, 409] width 1568 height 726
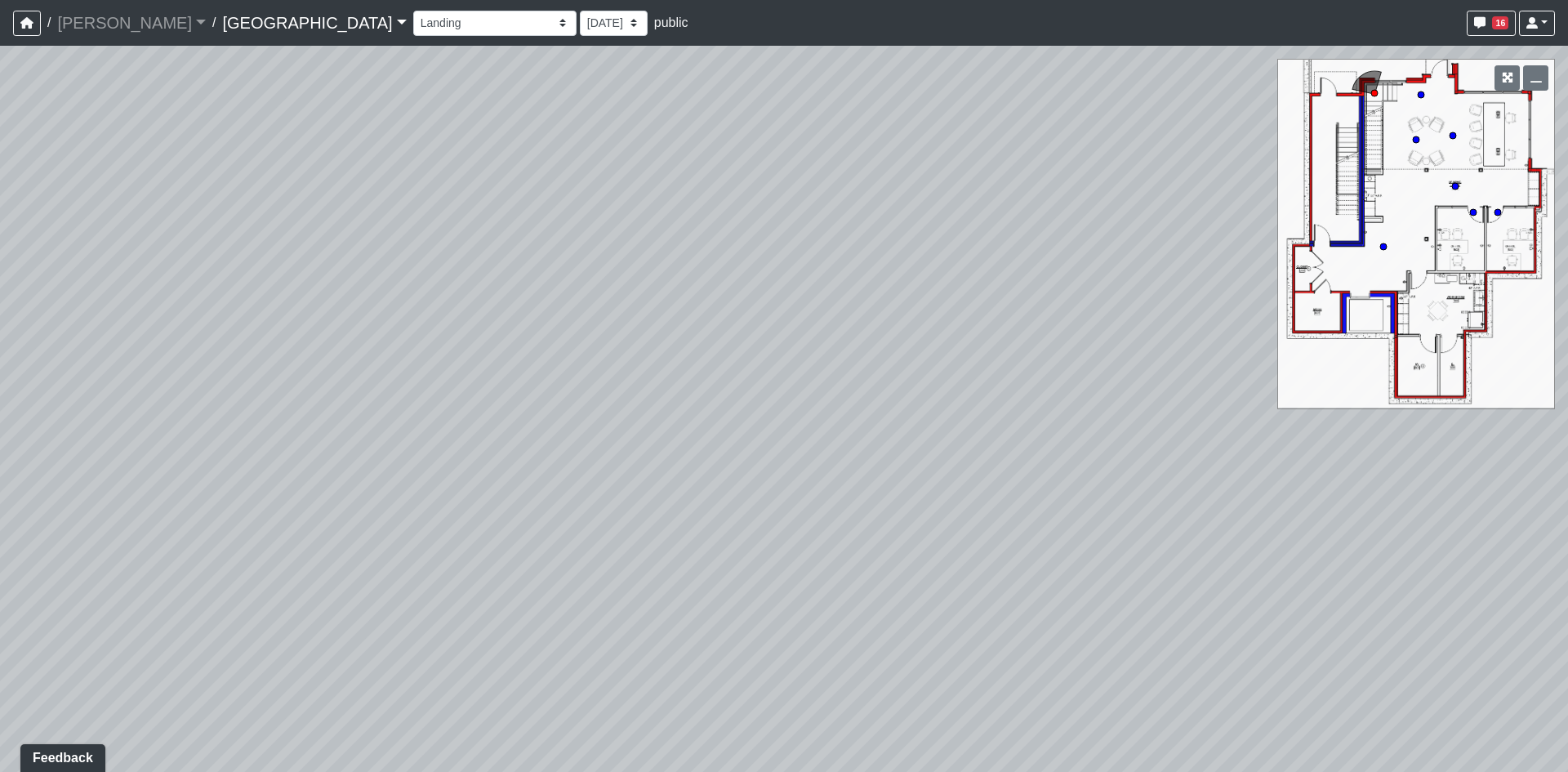
drag, startPoint x: 1134, startPoint y: 478, endPoint x: 493, endPoint y: 357, distance: 652.3
click at [559, 359] on div "Loading... Reception Desk Loading... Lobby Loading... Landing Loading... Entry …" at bounding box center [784, 409] width 1568 height 726
click at [719, 281] on icon at bounding box center [718, 285] width 49 height 49
drag, startPoint x: 736, startPoint y: 323, endPoint x: 677, endPoint y: 553, distance: 237.4
click at [679, 556] on div "Loading... Reception Desk Loading... Lobby Loading... Landing Loading... Entry …" at bounding box center [784, 409] width 1568 height 726
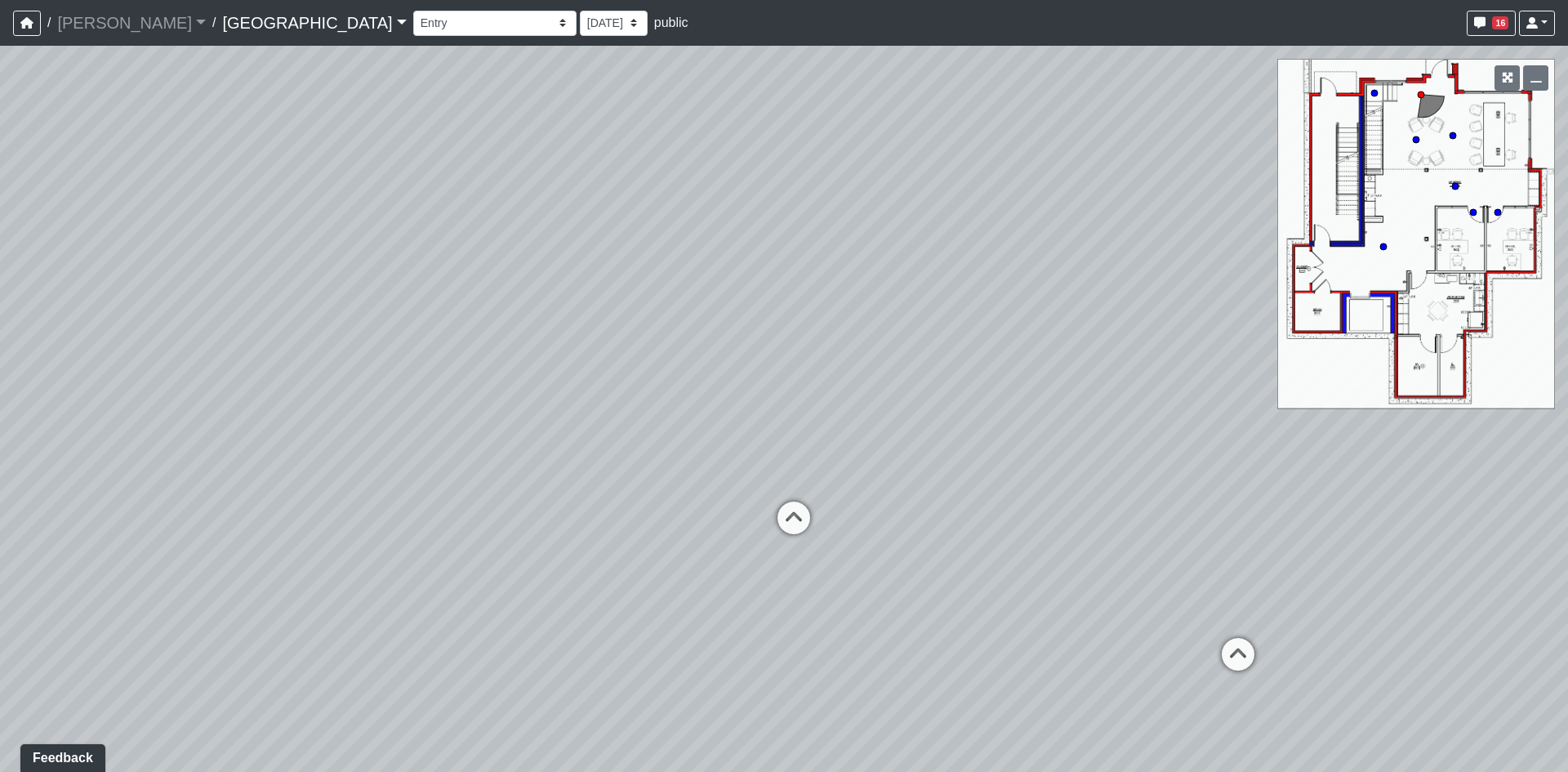
drag, startPoint x: 1049, startPoint y: 500, endPoint x: 464, endPoint y: 500, distance: 585.0
click at [464, 500] on div "Loading... Reception Desk Loading... Lobby Loading... Landing Loading... Entry …" at bounding box center [784, 409] width 1568 height 726
click at [1062, 616] on icon at bounding box center [1063, 619] width 49 height 49
click at [620, 513] on icon at bounding box center [627, 519] width 49 height 49
drag, startPoint x: 485, startPoint y: 530, endPoint x: 927, endPoint y: 591, distance: 446.2
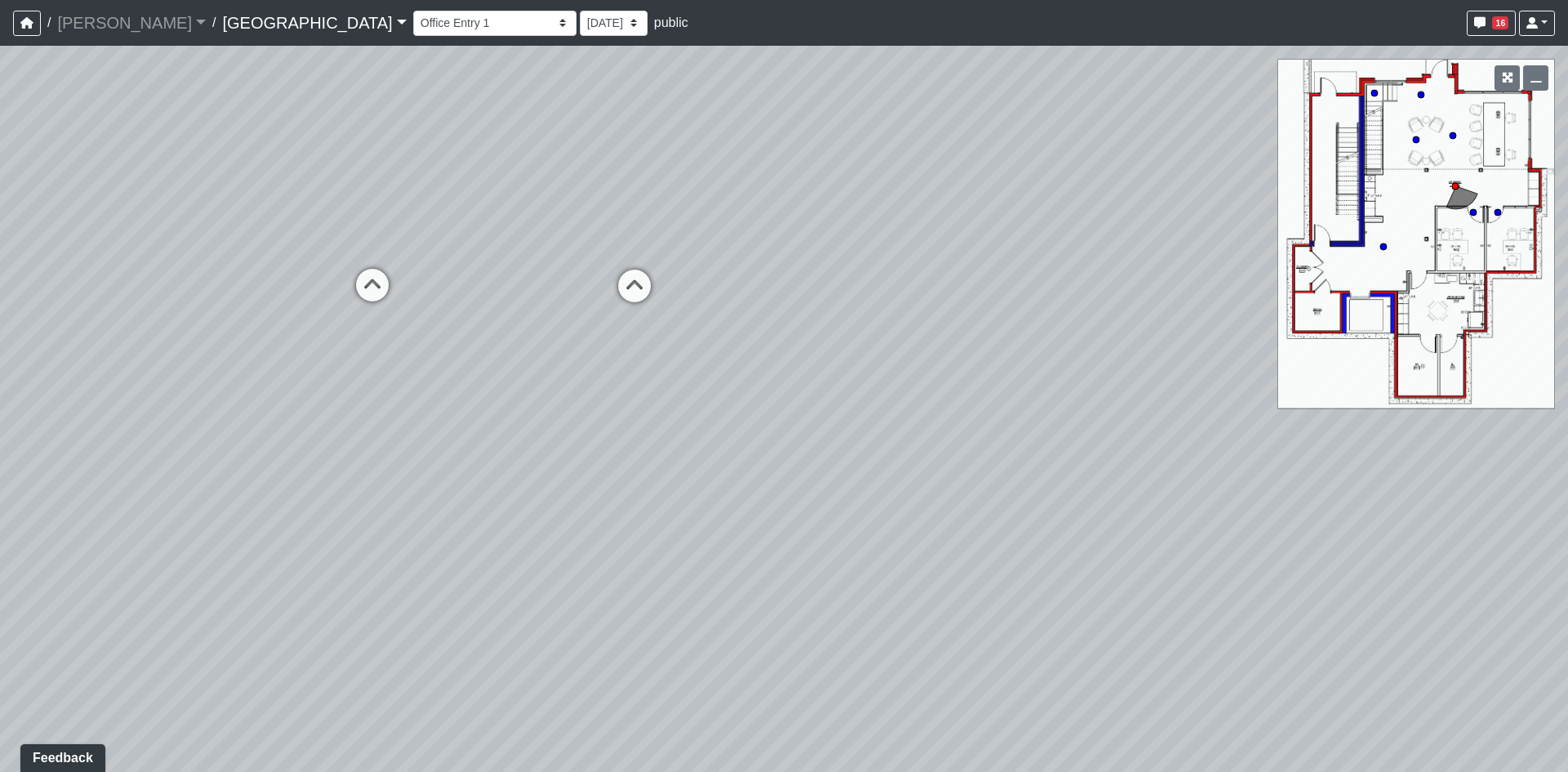
click at [927, 591] on div "Loading... Reception Desk Loading... Lobby Loading... Landing Loading... Entry …" at bounding box center [784, 409] width 1568 height 726
drag, startPoint x: 404, startPoint y: 502, endPoint x: 971, endPoint y: 464, distance: 568.3
click at [969, 464] on div "Loading... Reception Desk Loading... Lobby Loading... Landing Loading... Entry …" at bounding box center [784, 409] width 1568 height 726
drag, startPoint x: 1034, startPoint y: 318, endPoint x: 0, endPoint y: 480, distance: 1046.6
click at [115, 467] on div "Loading... Reception Desk Loading... Lobby Loading... Landing Loading... Entry …" at bounding box center [784, 409] width 1568 height 726
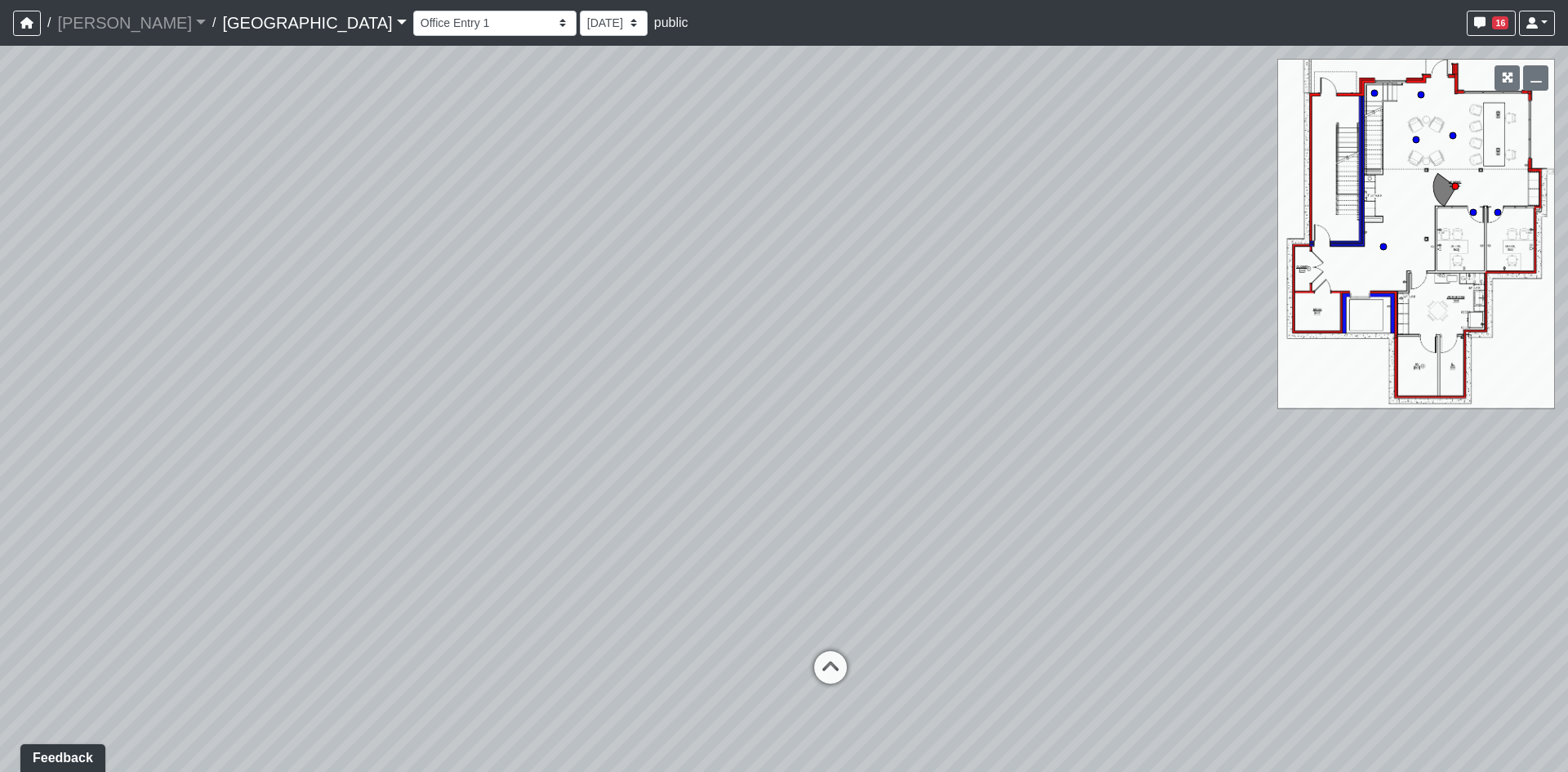
drag, startPoint x: 671, startPoint y: 639, endPoint x: 670, endPoint y: 329, distance: 310.0
click at [670, 331] on div "Loading... Reception Desk Loading... Lobby Loading... Landing Loading... Entry …" at bounding box center [784, 409] width 1568 height 726
drag, startPoint x: 572, startPoint y: 368, endPoint x: 806, endPoint y: 404, distance: 236.8
click at [811, 402] on div "Loading... Reception Desk Loading... Lobby Loading... Landing Loading... Entry …" at bounding box center [784, 409] width 1568 height 726
drag, startPoint x: 341, startPoint y: 480, endPoint x: 691, endPoint y: 448, distance: 351.5
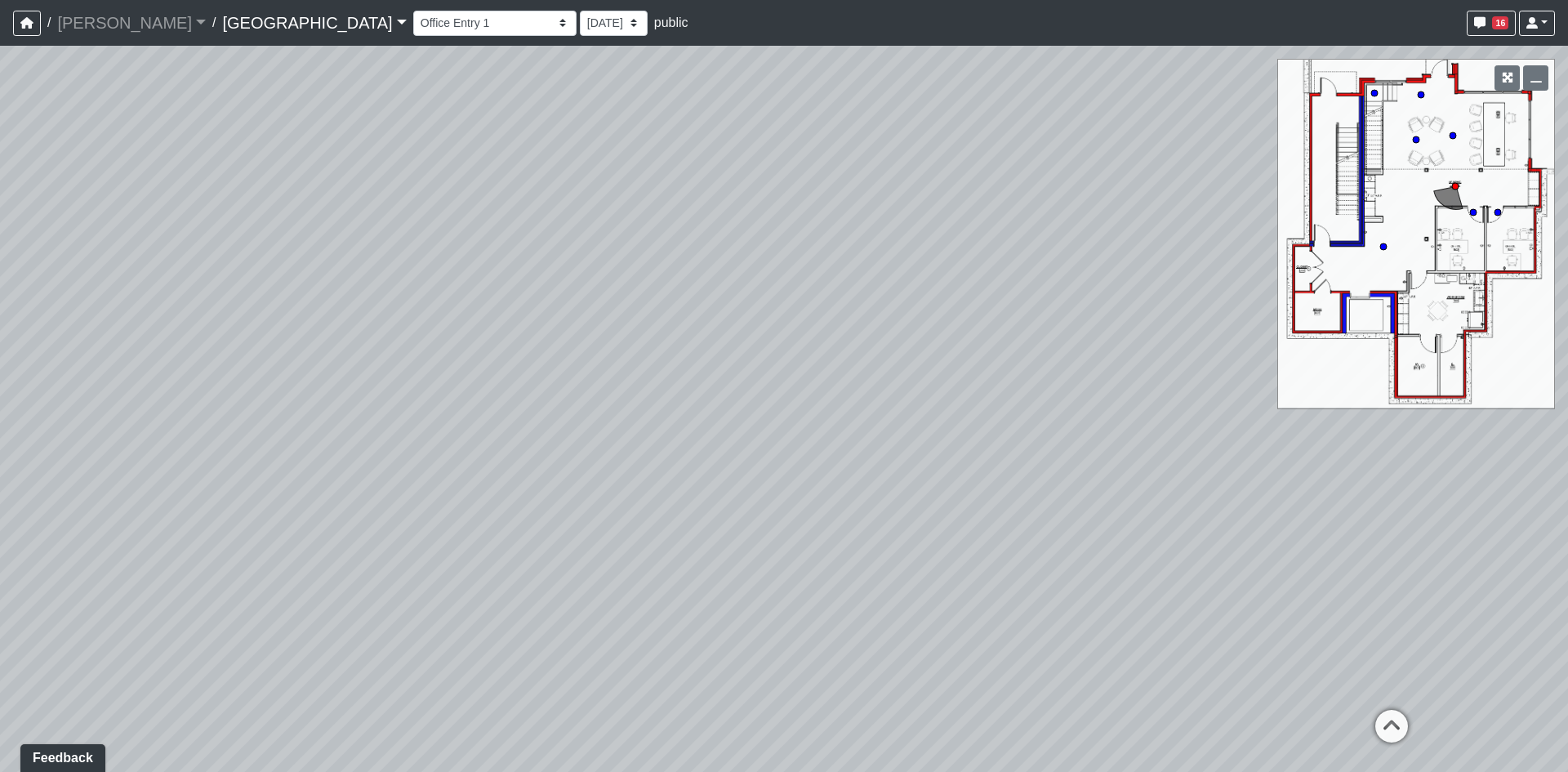
click at [691, 448] on div "Loading... Reception Desk Loading... Lobby Loading... Landing Loading... Entry …" at bounding box center [784, 409] width 1568 height 726
click at [1474, 748] on icon at bounding box center [1478, 751] width 49 height 49
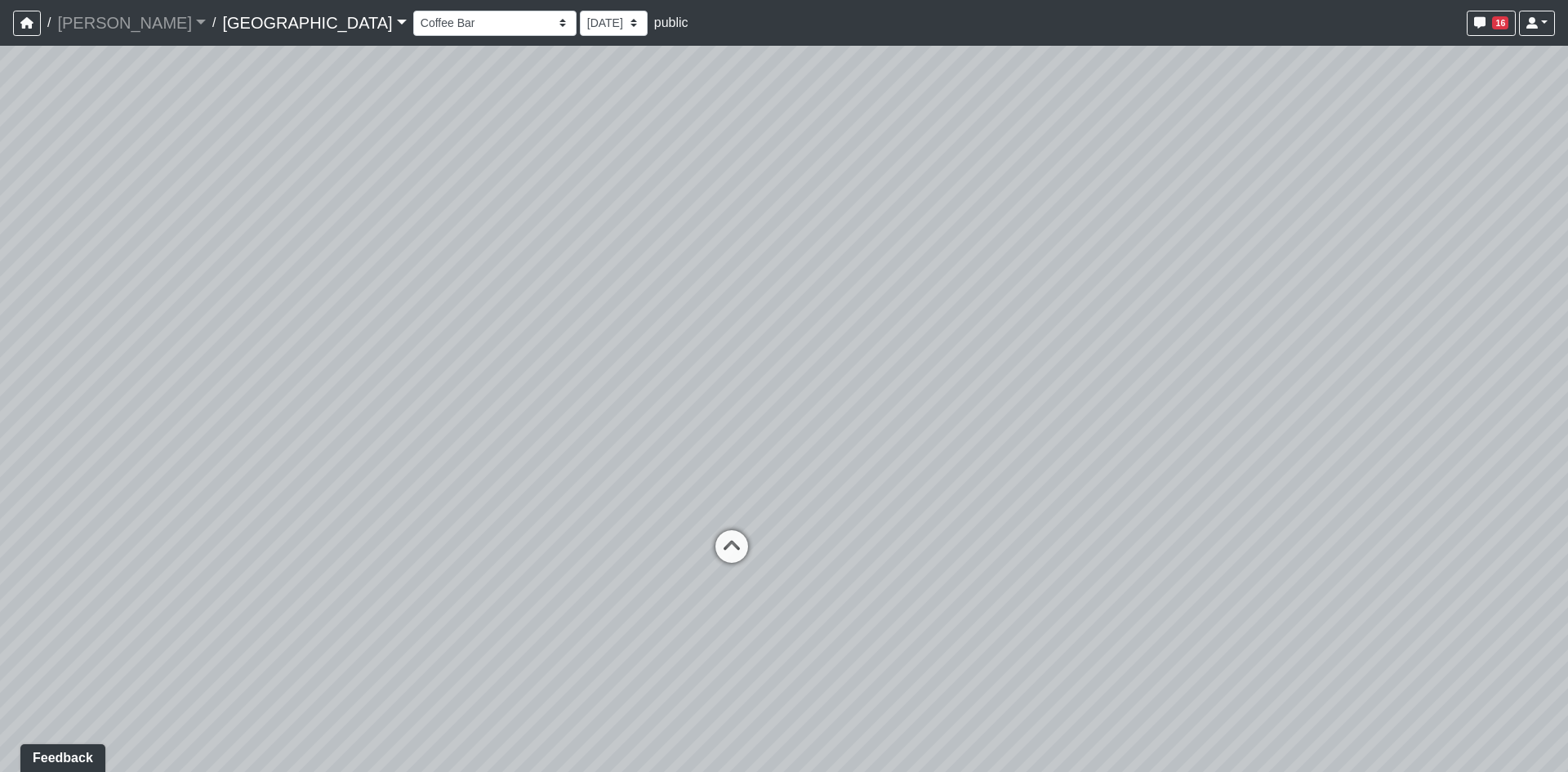
drag, startPoint x: 1364, startPoint y: 449, endPoint x: 592, endPoint y: 380, distance: 775.1
click at [665, 392] on div "Loading... Reception Desk Loading... Lobby Loading... Landing Loading... Entry …" at bounding box center [784, 409] width 1568 height 726
drag, startPoint x: 446, startPoint y: 379, endPoint x: 1374, endPoint y: 242, distance: 938.1
click at [1363, 243] on div "Loading... Reception Desk Loading... Lobby Loading... Landing Loading... Entry …" at bounding box center [784, 409] width 1568 height 726
drag, startPoint x: 951, startPoint y: 165, endPoint x: 1360, endPoint y: 473, distance: 512.0
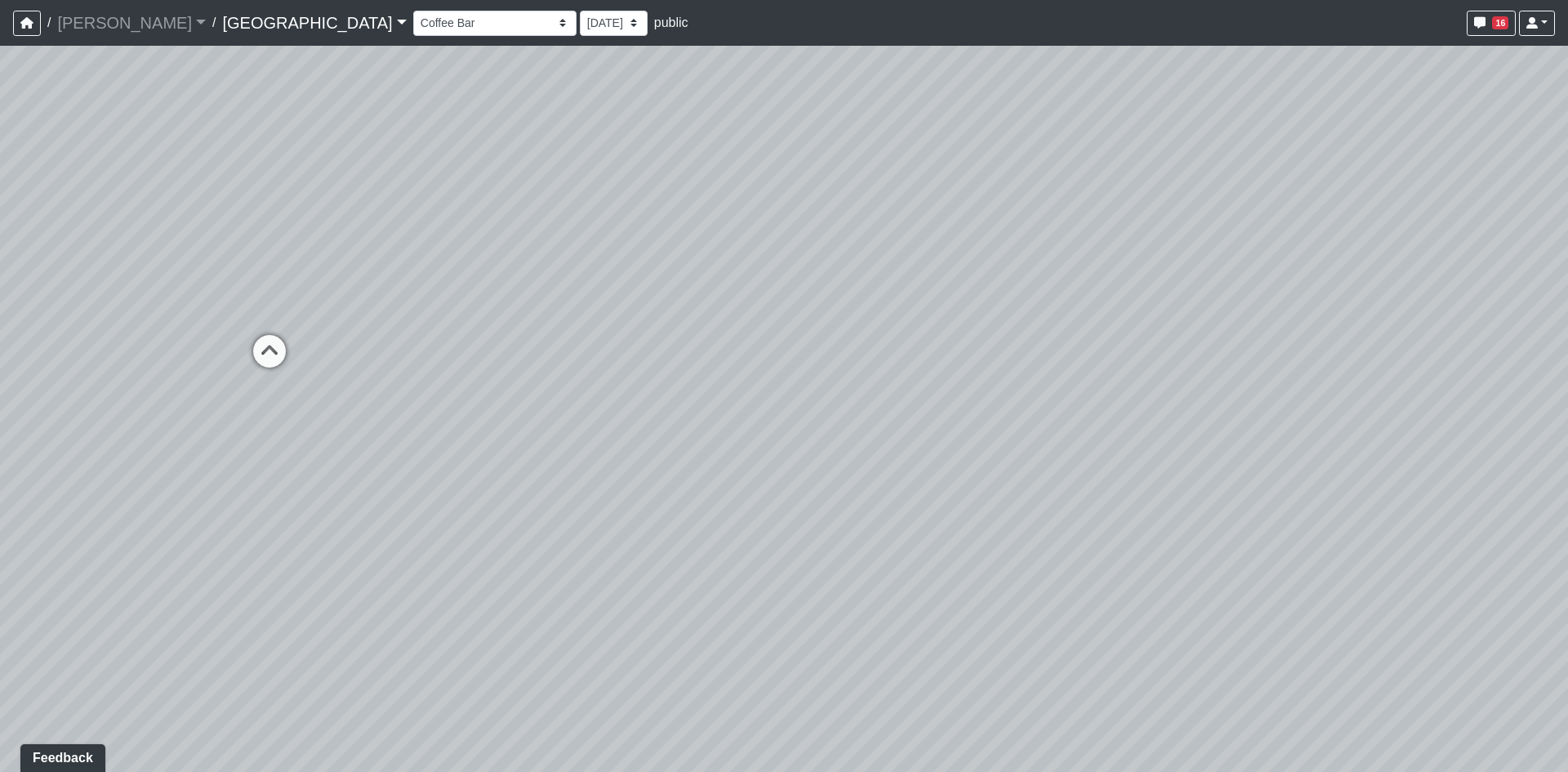
click at [1360, 473] on div "Loading... Reception Desk Loading... Lobby Loading... Landing Loading... Entry …" at bounding box center [784, 409] width 1568 height 726
click at [612, 540] on icon at bounding box center [608, 542] width 49 height 49
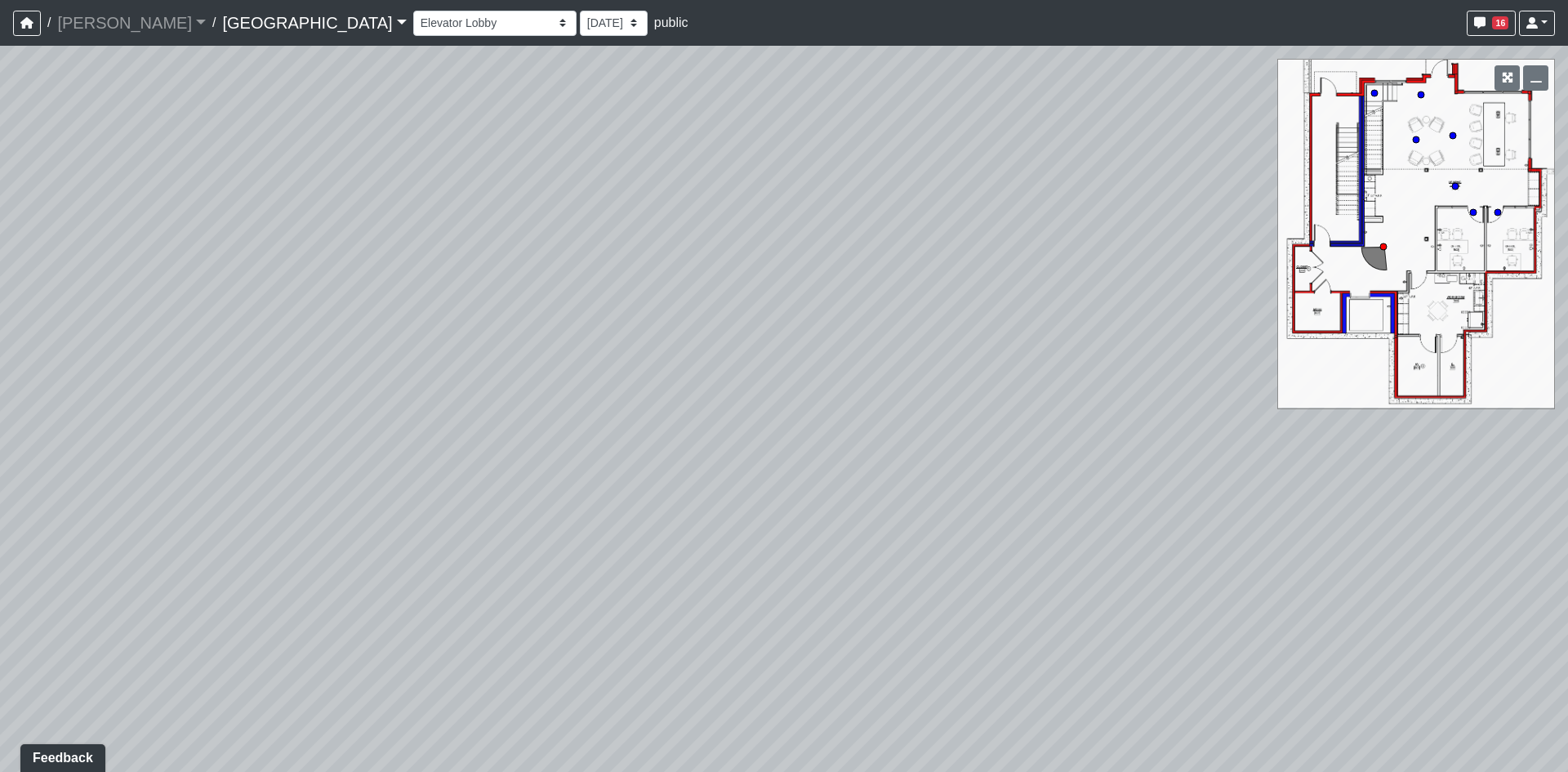
drag, startPoint x: 1146, startPoint y: 494, endPoint x: 539, endPoint y: 475, distance: 607.3
click at [539, 475] on div "Loading... Reception Desk Loading... Lobby Loading... Landing Loading... Entry …" at bounding box center [784, 409] width 1568 height 726
drag, startPoint x: 464, startPoint y: 470, endPoint x: 1345, endPoint y: 322, distance: 893.3
click at [1276, 334] on div "Loading... Reception Desk Loading... Lobby Loading... Landing Loading... Entry …" at bounding box center [784, 409] width 1568 height 726
drag, startPoint x: 939, startPoint y: 356, endPoint x: 1509, endPoint y: 470, distance: 581.3
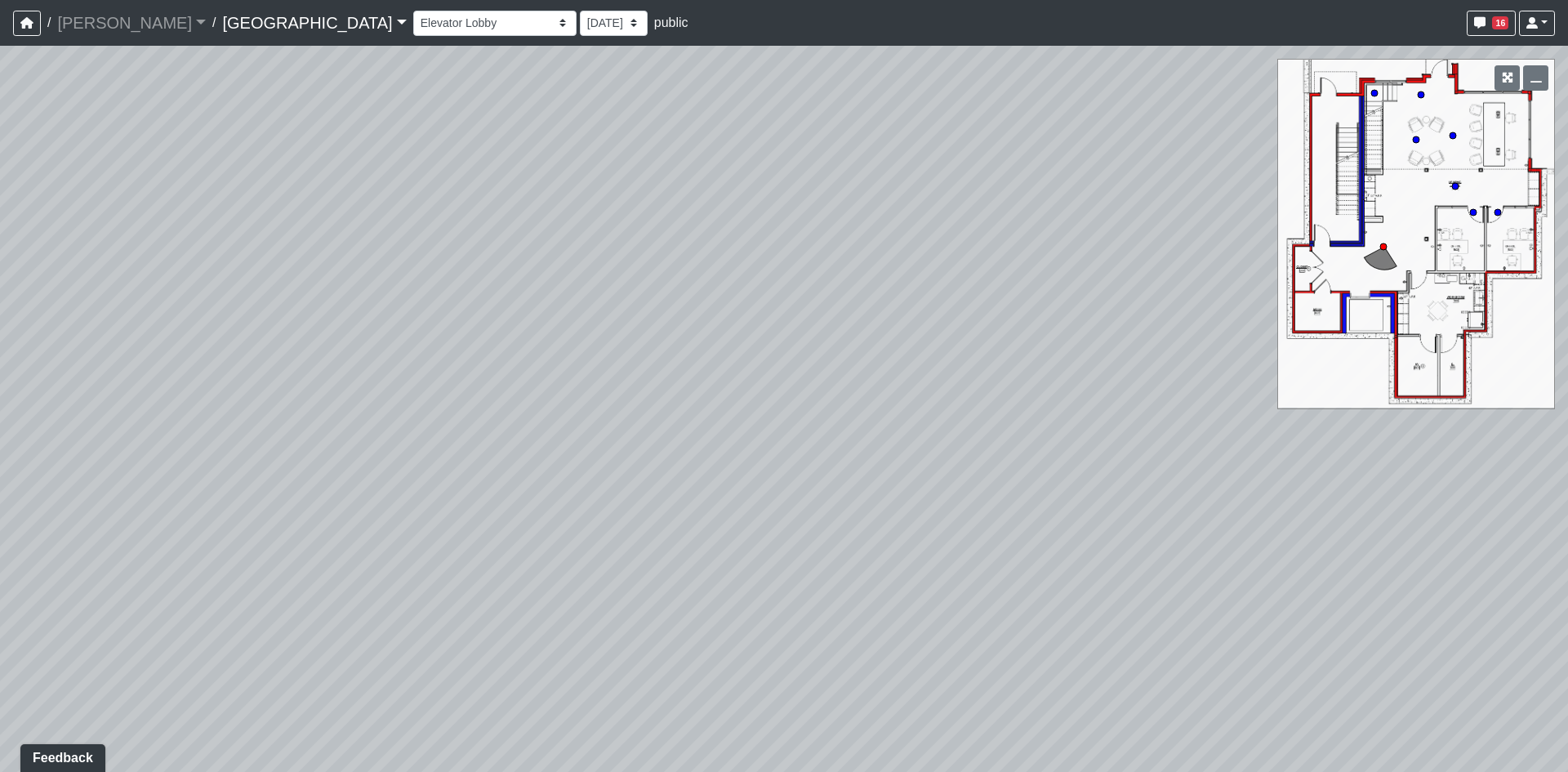
click at [1506, 468] on div "Loading... Reception Desk Loading... Lobby Loading... Landing Loading... Entry …" at bounding box center [784, 409] width 1568 height 726
drag, startPoint x: 816, startPoint y: 384, endPoint x: 1129, endPoint y: 633, distance: 400.0
click at [1118, 659] on div "Loading... Reception Desk Loading... Lobby Loading... Landing Loading... Entry …" at bounding box center [784, 409] width 1568 height 726
drag, startPoint x: 659, startPoint y: 493, endPoint x: 1680, endPoint y: 172, distance: 1070.3
click at [1567, 172] on html "/ Flournoy Flournoy Loading... / Boiling Springs Boiling Springs Loading... Boi…" at bounding box center [784, 386] width 1568 height 772
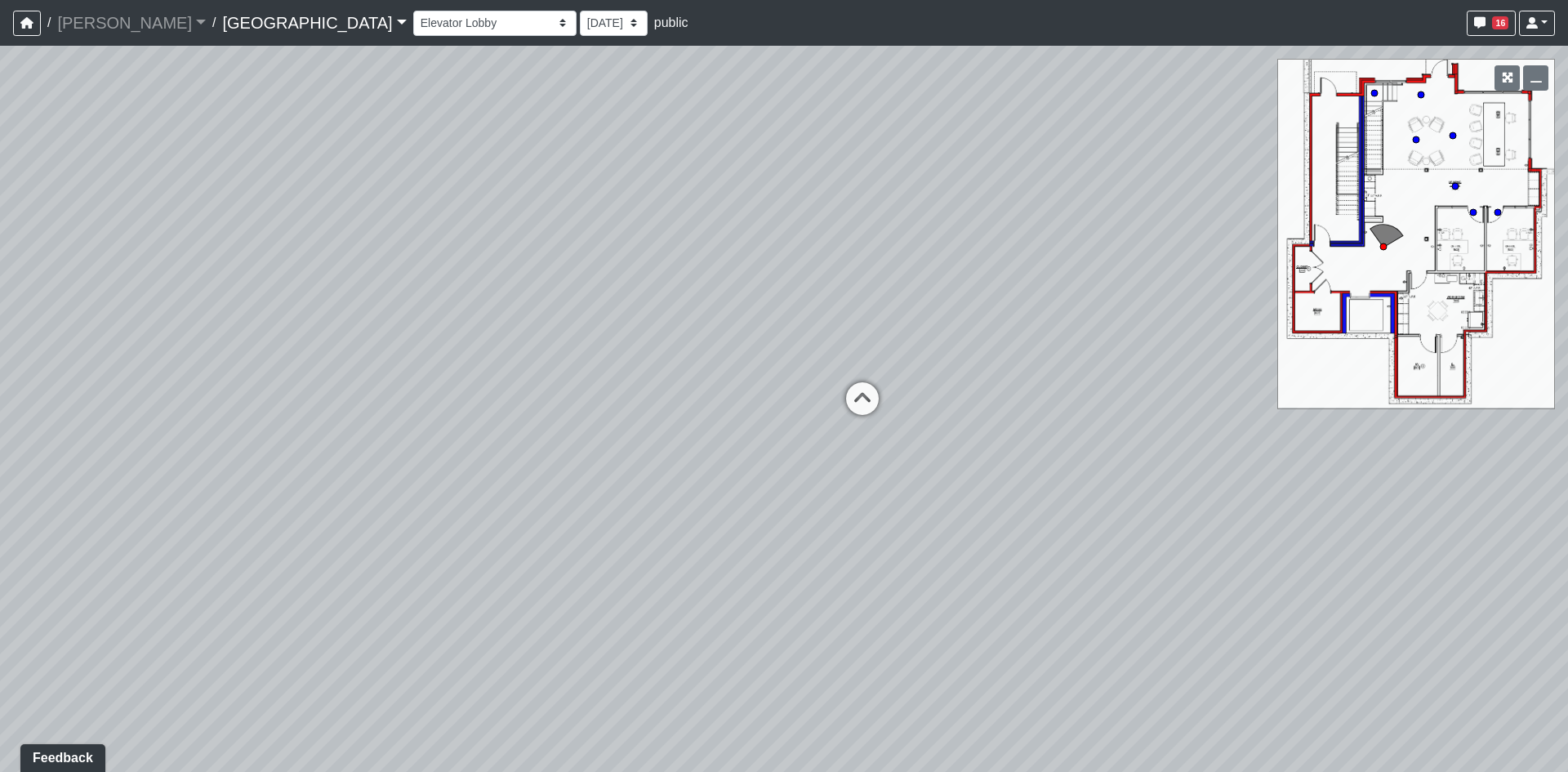
drag, startPoint x: 1001, startPoint y: 326, endPoint x: 702, endPoint y: 686, distance: 468.0
click at [703, 686] on div "Loading... Reception Desk Loading... Lobby Loading... Landing Loading... Entry …" at bounding box center [784, 409] width 1568 height 726
click at [764, 575] on icon at bounding box center [756, 590] width 49 height 49
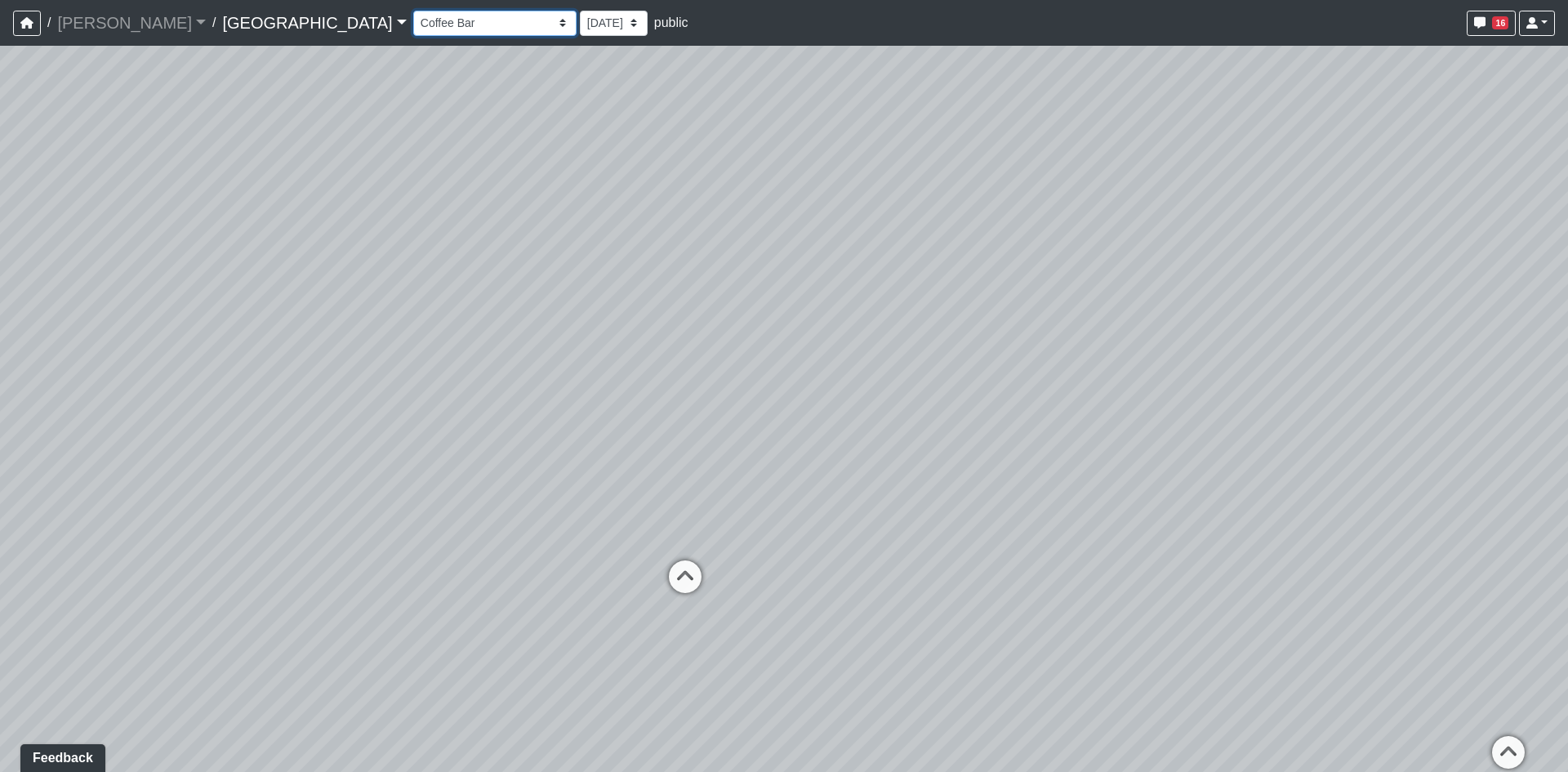
click at [413, 25] on select "Clubroom Lobby Courtyard Entry Kitchen Kitchen Stools Seating TV Lounge Banquet…" at bounding box center [494, 23] width 163 height 26
click at [413, 11] on select "Clubroom Lobby Courtyard Entry Kitchen Kitchen Stools Seating TV Lounge Banquet…" at bounding box center [494, 23] width 163 height 26
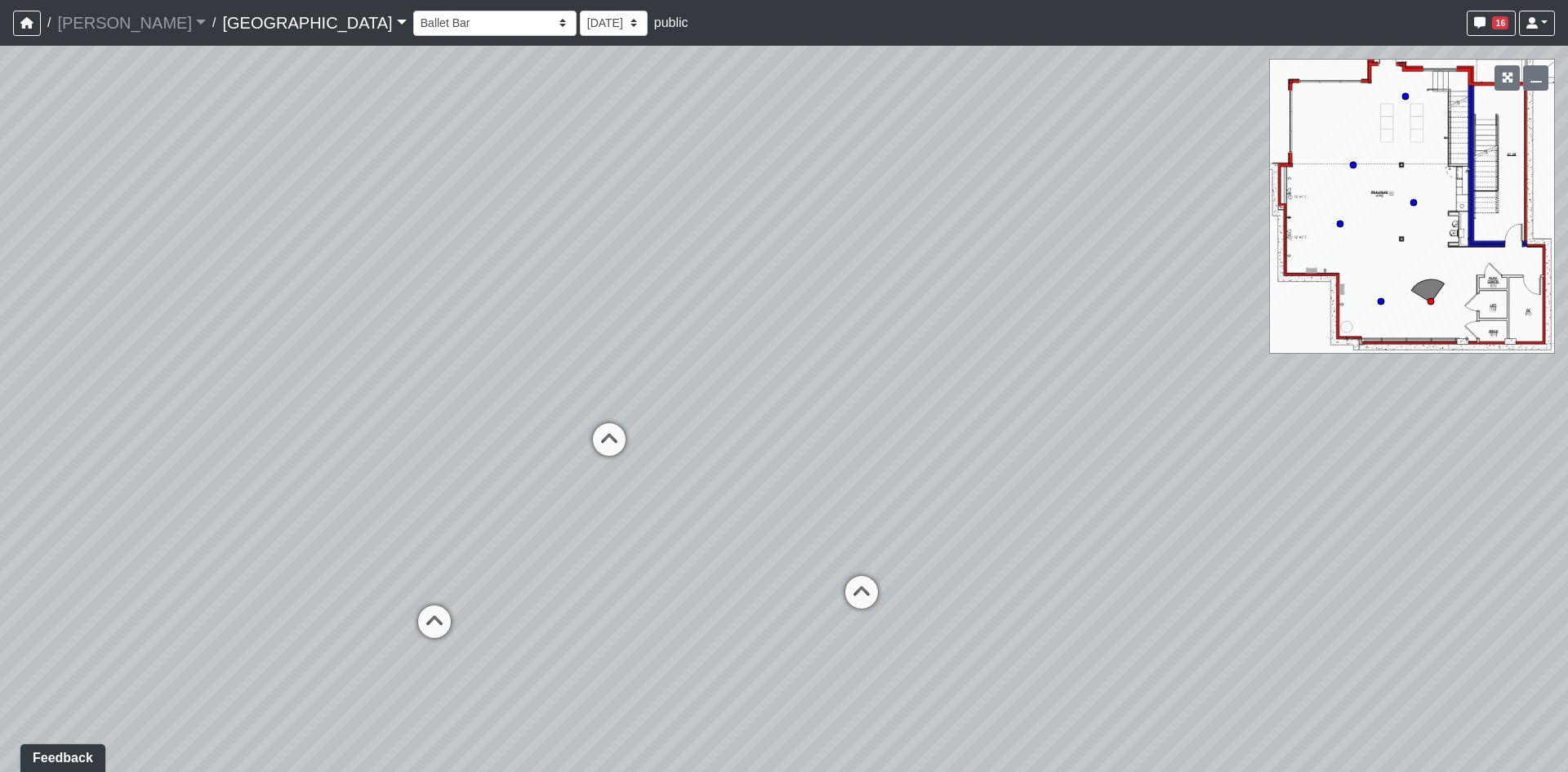
drag, startPoint x: 743, startPoint y: 420, endPoint x: 758, endPoint y: 287, distance: 133.8
click at [758, 287] on div "Loading... Reception Desk Loading... Lobby Loading... Landing Loading... Entry …" at bounding box center [784, 409] width 1568 height 726
drag, startPoint x: 736, startPoint y: 290, endPoint x: 1331, endPoint y: 148, distance: 611.7
click at [1311, 153] on div "Loading... Reception Desk Loading... Lobby Loading... Landing Loading... Entry …" at bounding box center [784, 409] width 1568 height 726
drag, startPoint x: 978, startPoint y: 138, endPoint x: 831, endPoint y: 444, distance: 339.5
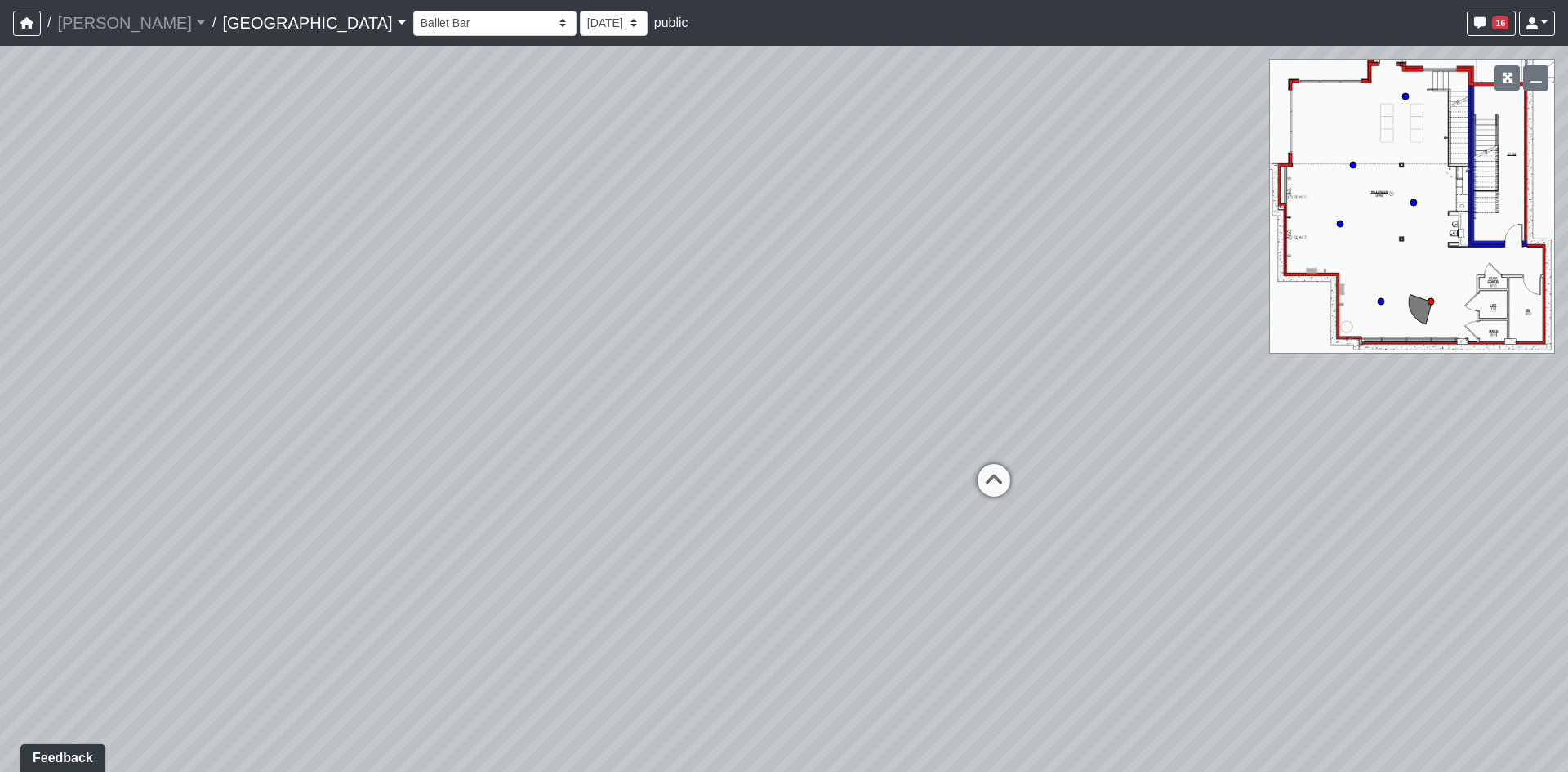
click at [842, 443] on div "Loading... Reception Desk Loading... Lobby Loading... Landing Loading... Entry …" at bounding box center [784, 409] width 1568 height 726
drag, startPoint x: 637, startPoint y: 378, endPoint x: 1144, endPoint y: 247, distance: 523.7
click at [1144, 247] on div "Loading... Reception Desk Loading... Lobby Loading... Landing Loading... Entry …" at bounding box center [784, 409] width 1568 height 726
drag, startPoint x: 1003, startPoint y: 152, endPoint x: 960, endPoint y: 412, distance: 263.5
click at [960, 412] on div "Loading... Reception Desk Loading... Lobby Loading... Landing Loading... Entry …" at bounding box center [784, 409] width 1568 height 726
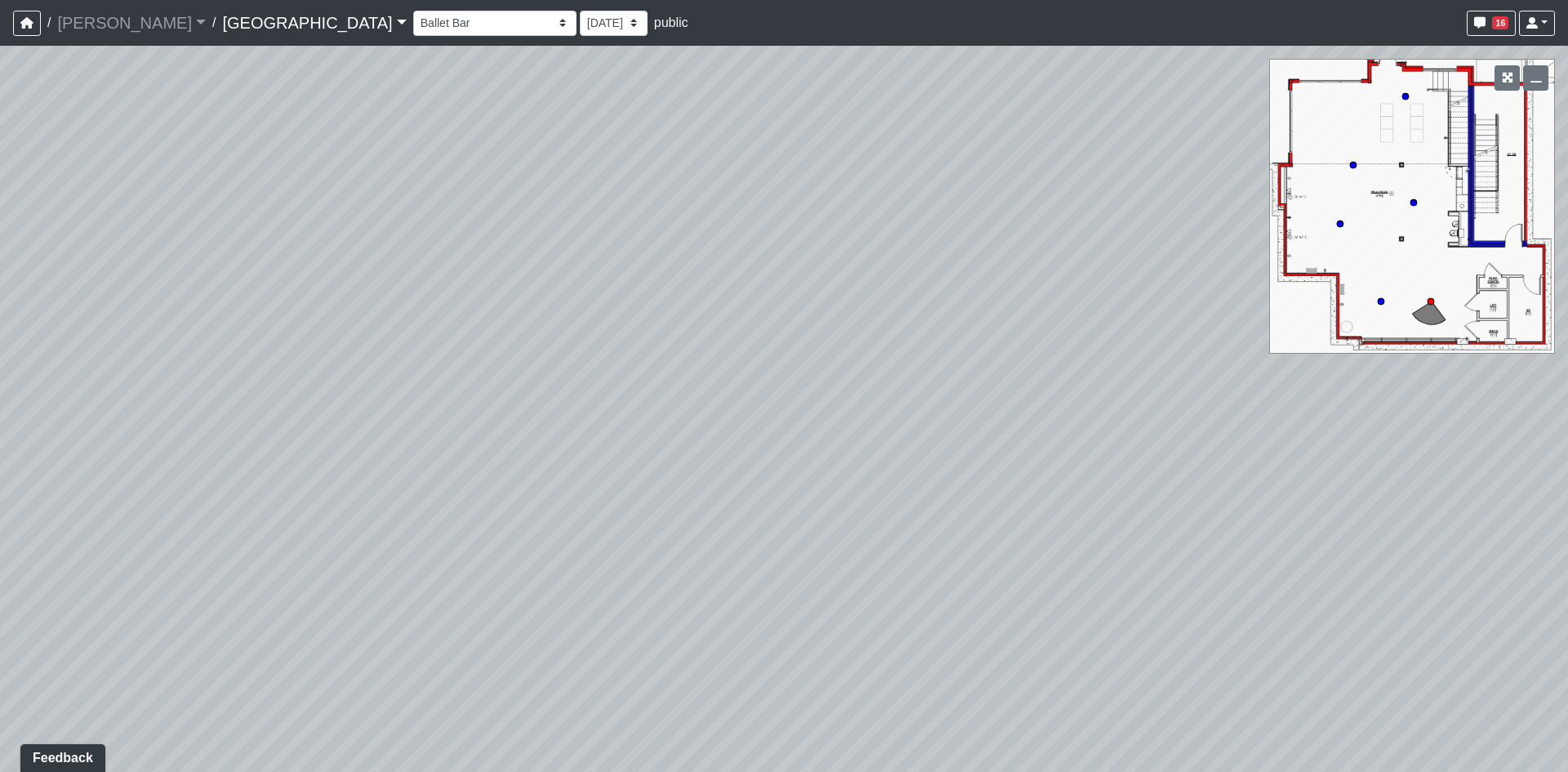
drag, startPoint x: 1110, startPoint y: 381, endPoint x: 219, endPoint y: 388, distance: 891.0
click at [552, 382] on div "Loading... Reception Desk Loading... Lobby Loading... Landing Loading... Entry …" at bounding box center [784, 409] width 1568 height 726
drag
click at [913, 373] on div "Loading... Reception Desk Loading... Lobby Loading... Landing Loading... Entry …" at bounding box center [784, 409] width 1568 height 726
click at [413, 22] on select "Clubroom Lobby Courtyard Entry Kitchen Kitchen Stools Seating TV Lounge Banquet…" at bounding box center [494, 23] width 163 height 26
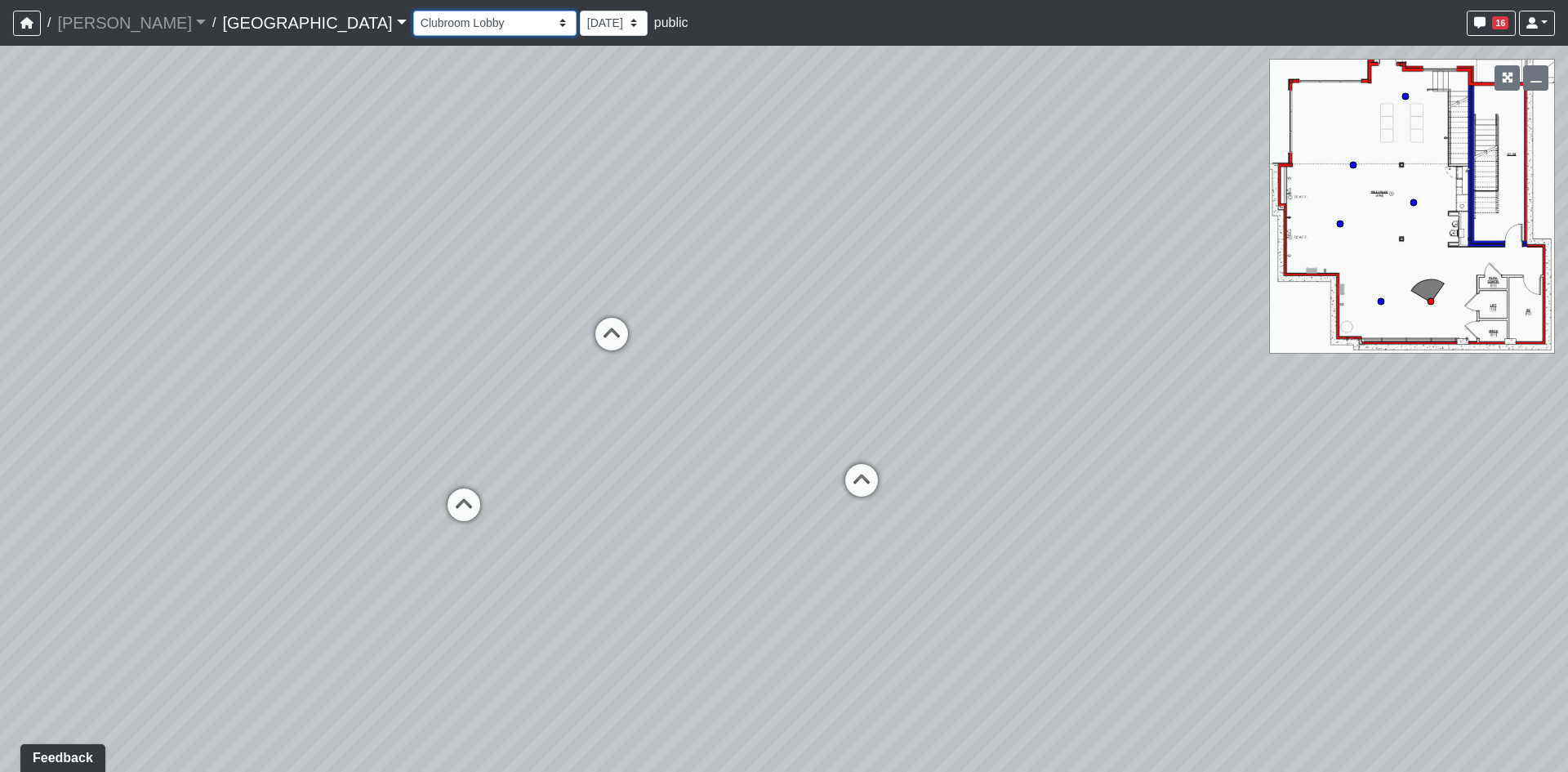
click at [413, 11] on select "Clubroom Lobby Courtyard Entry Kitchen Kitchen Stools Seating TV Lounge Banquet…" at bounding box center [494, 23] width 163 height 26
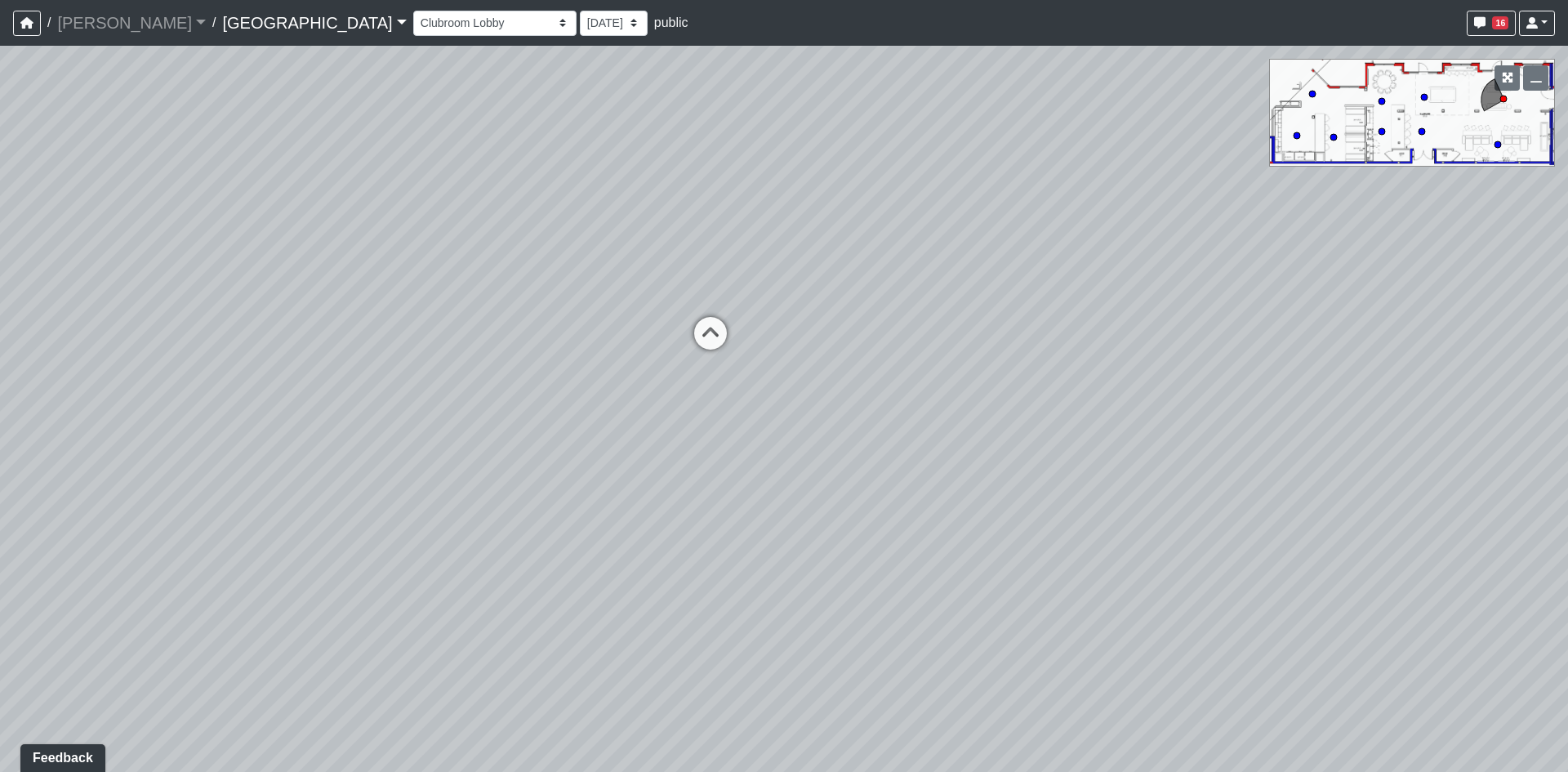
drag, startPoint x: 832, startPoint y: 383, endPoint x: 515, endPoint y: 353, distance: 318.4
click at [555, 352] on div "Loading... Reception Desk Loading... Lobby Loading... Landing Loading... Entry …" at bounding box center [784, 409] width 1568 height 726
drag, startPoint x: 675, startPoint y: 322, endPoint x: 927, endPoint y: 389, distance: 260.8
click at [983, 384] on div "Loading... Reception Desk Loading... Lobby Loading... Landing Loading... Entry …" at bounding box center [784, 409] width 1568 height 726
click at [660, 375] on icon at bounding box center [667, 372] width 49 height 49
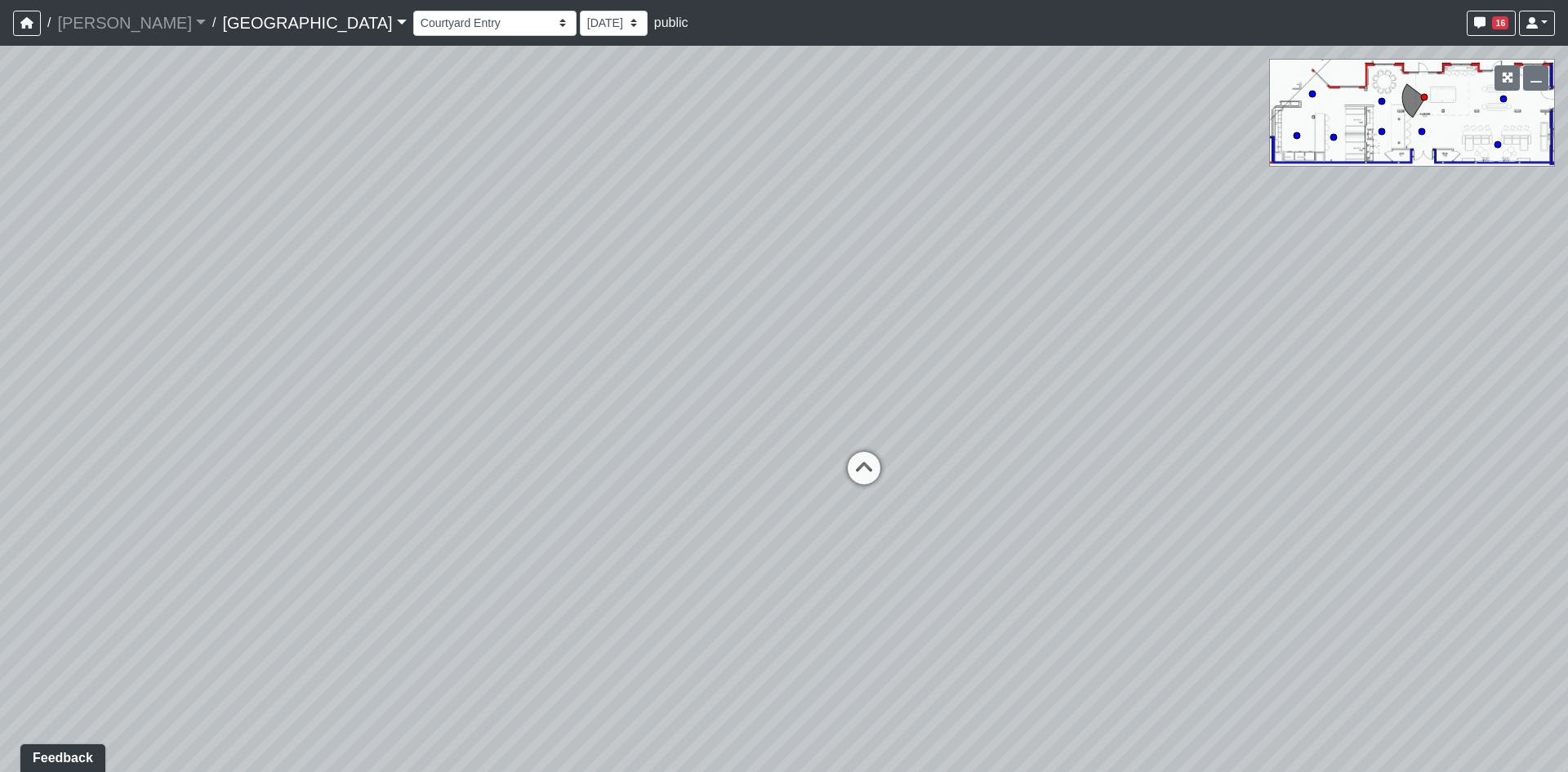
drag, startPoint x: 647, startPoint y: 461, endPoint x: 1085, endPoint y: 402, distance: 442.0
click at [1090, 402] on div "Loading... Reception Desk Loading... Lobby Loading... Landing Loading... Entry …" at bounding box center [784, 409] width 1568 height 726
drag, startPoint x: 1006, startPoint y: 363, endPoint x: 1023, endPoint y: 359, distance: 17.5
click at [1015, 360] on div "Loading... Reception Desk Loading... Lobby Loading... Landing Loading... Entry …" at bounding box center [784, 409] width 1568 height 726
drag, startPoint x: 563, startPoint y: 426, endPoint x: 682, endPoint y: 501, distance: 140.7
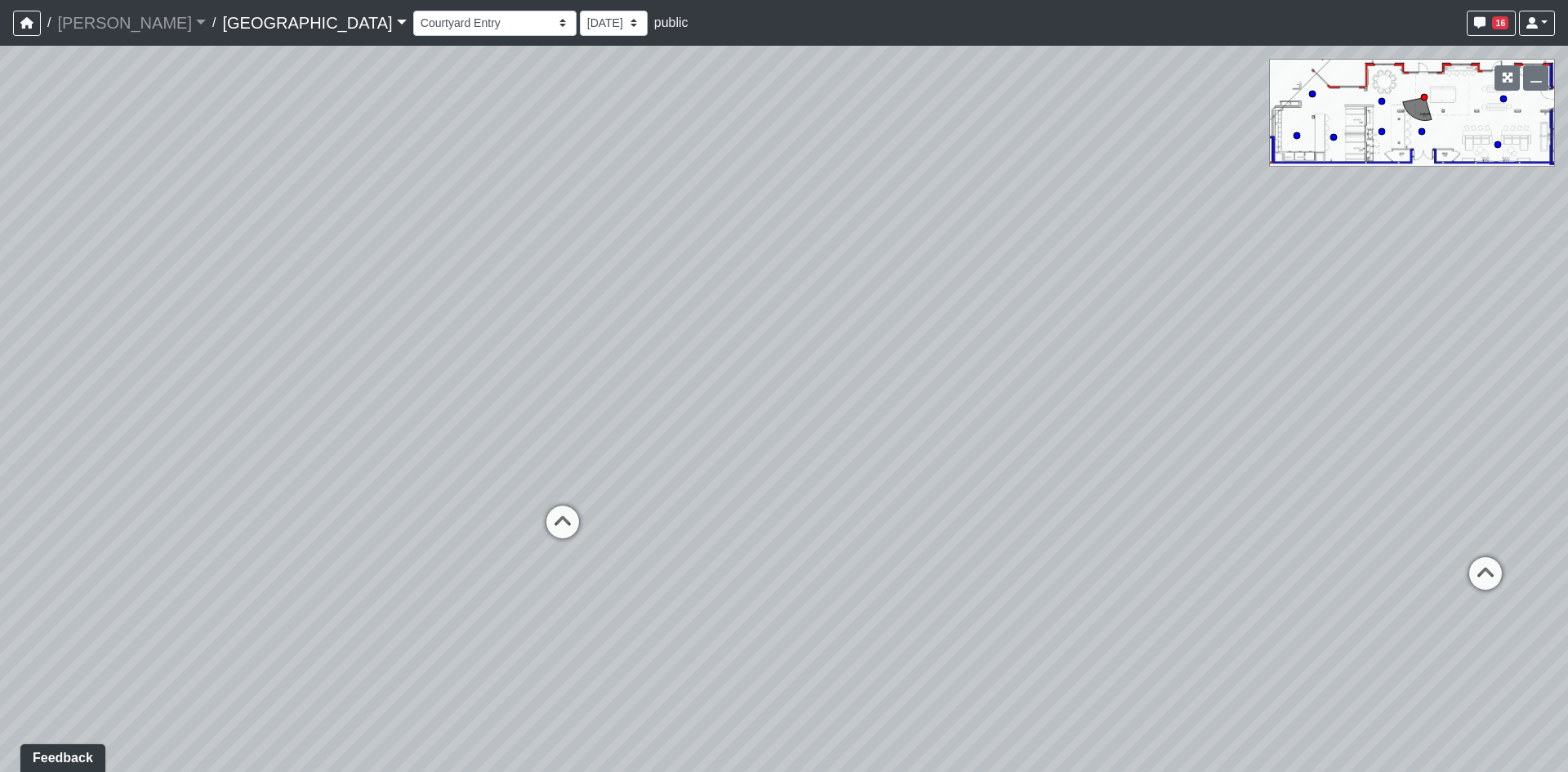
click at [681, 503] on div "Loading... Reception Desk Loading... Lobby Loading... Landing Loading... Entry …" at bounding box center [784, 409] width 1568 height 726
click at [183, 541] on div "Loading... Reception Desk Loading... Lobby Loading... Landing Loading... Entry …" at bounding box center [784, 409] width 1568 height 726
drag, startPoint x: 773, startPoint y: 582, endPoint x: 547, endPoint y: 380, distance: 303.1
click at [559, 389] on div "Loading... Reception Desk Loading... Lobby Loading... Landing Loading... Entry …" at bounding box center [784, 409] width 1568 height 726
drag, startPoint x: 771, startPoint y: 325, endPoint x: 673, endPoint y: 416, distance: 133.7
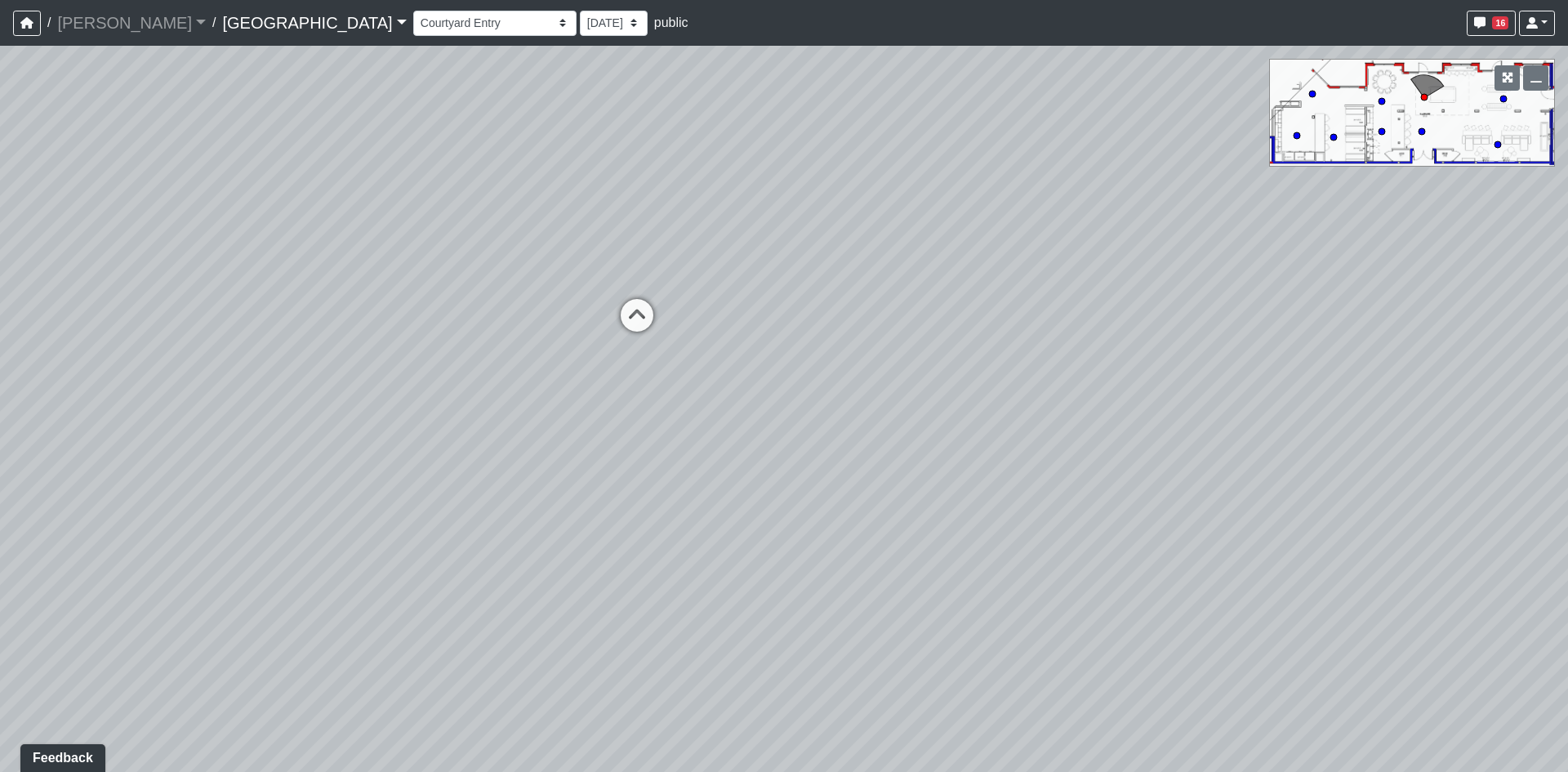
click at [678, 420] on div "Loading... Reception Desk Loading... Lobby Loading... Landing Loading... Entry …" at bounding box center [784, 409] width 1568 height 726
click at [616, 342] on icon at bounding box center [618, 341] width 49 height 49
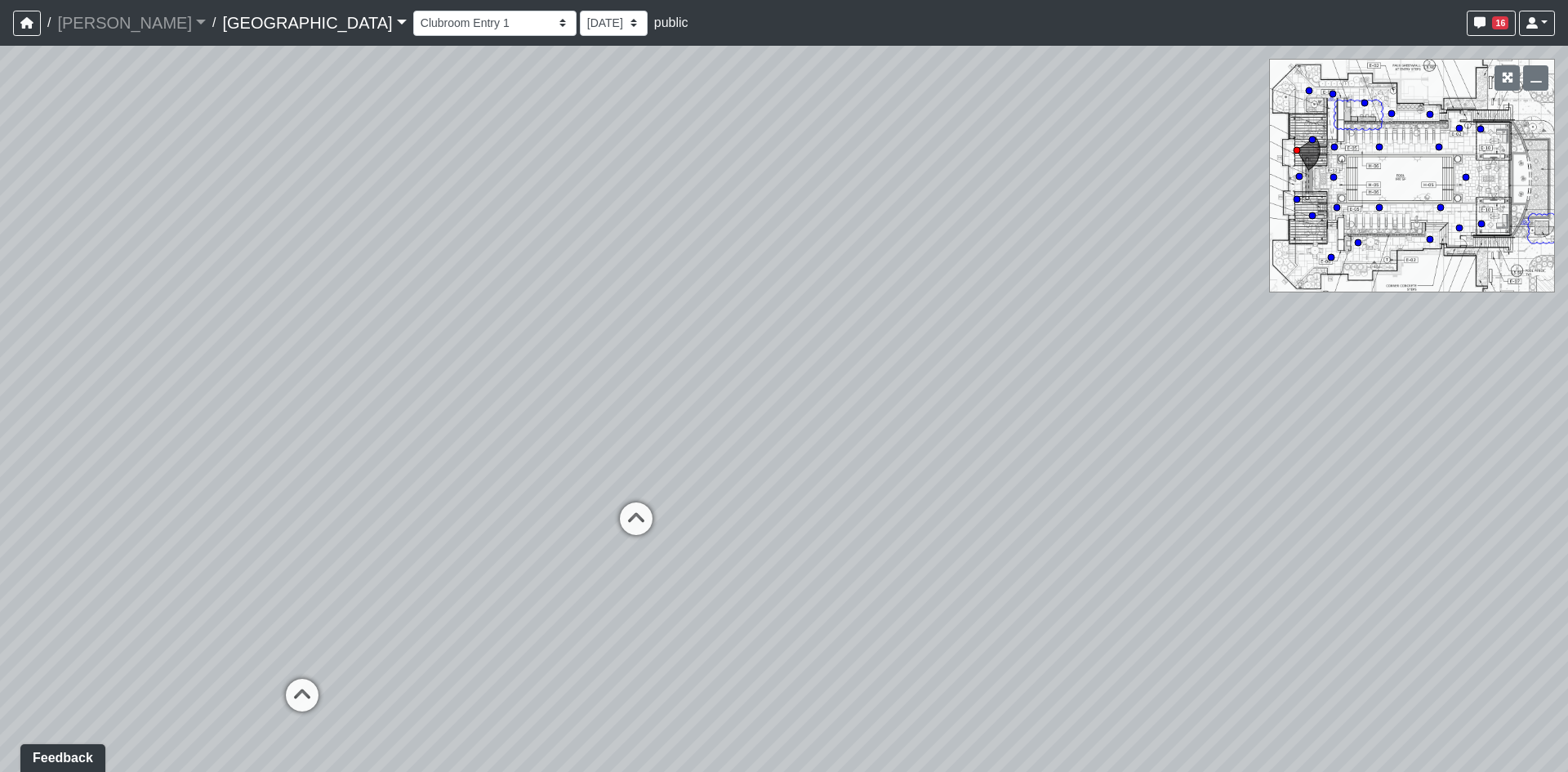
drag, startPoint x: 448, startPoint y: 397, endPoint x: 819, endPoint y: 369, distance: 372.1
click at [813, 372] on div "Loading... Reception Desk Loading... Lobby Loading... Landing Loading... Entry …" at bounding box center [784, 409] width 1568 height 726
drag, startPoint x: 819, startPoint y: 368, endPoint x: 381, endPoint y: 454, distance: 446.4
click at [383, 454] on div "Loading... Reception Desk Loading... Lobby Loading... Landing Loading... Entry …" at bounding box center [784, 409] width 1568 height 726
click at [453, 595] on icon at bounding box center [456, 608] width 49 height 49
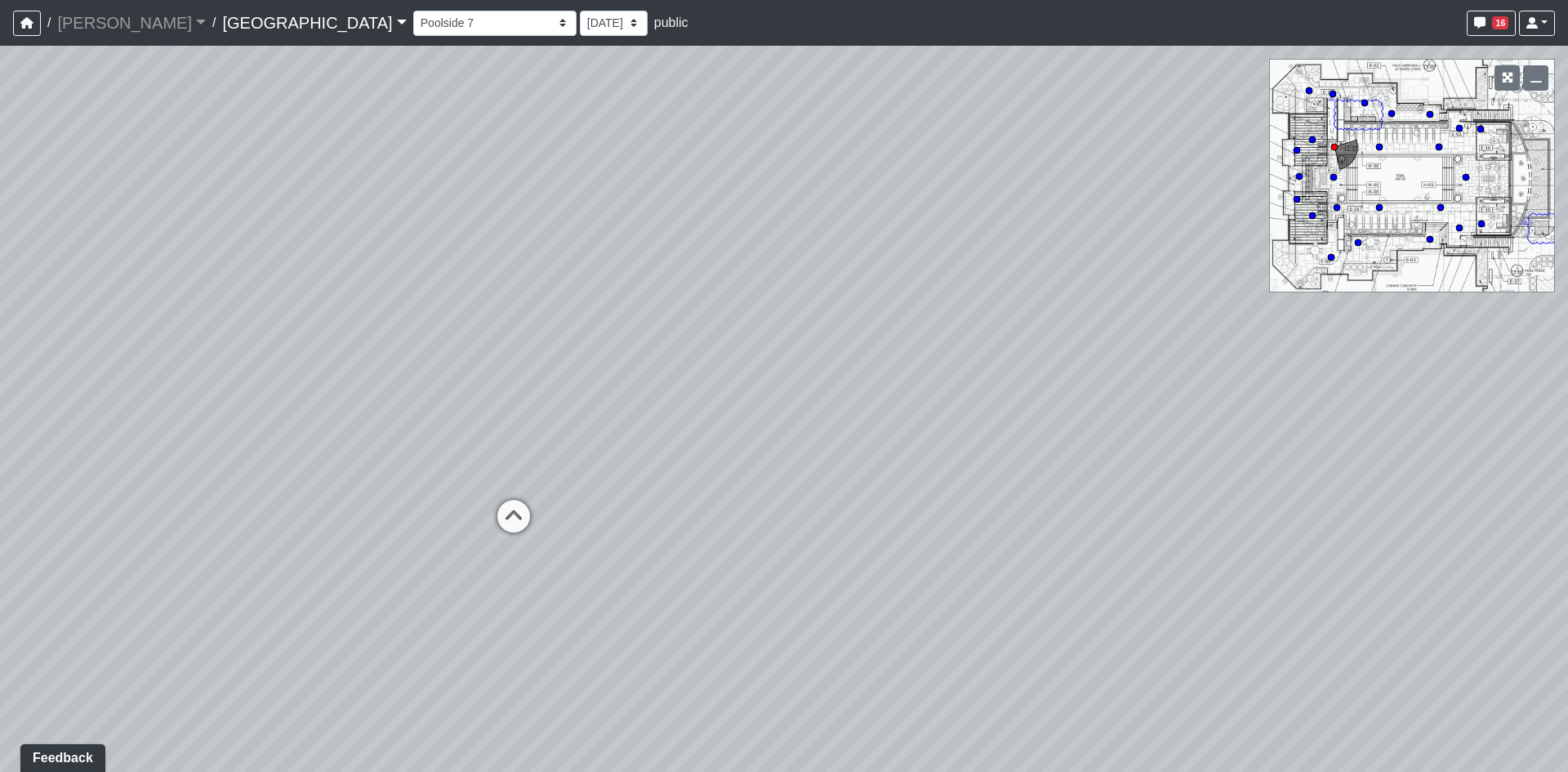
drag, startPoint x: 949, startPoint y: 411, endPoint x: 43, endPoint y: 454, distance: 907.0
click at [268, 435] on div "Loading... Reception Desk Loading... Lobby Loading... Landing Loading... Entry …" at bounding box center [784, 409] width 1568 height 726
drag, startPoint x: 575, startPoint y: 396, endPoint x: 833, endPoint y: 545, distance: 297.9
click at [829, 547] on div "Loading... Reception Desk Loading... Lobby Loading... Landing Loading... Entry …" at bounding box center [784, 409] width 1568 height 726
drag, startPoint x: 407, startPoint y: 508, endPoint x: 1008, endPoint y: 409, distance: 609.1
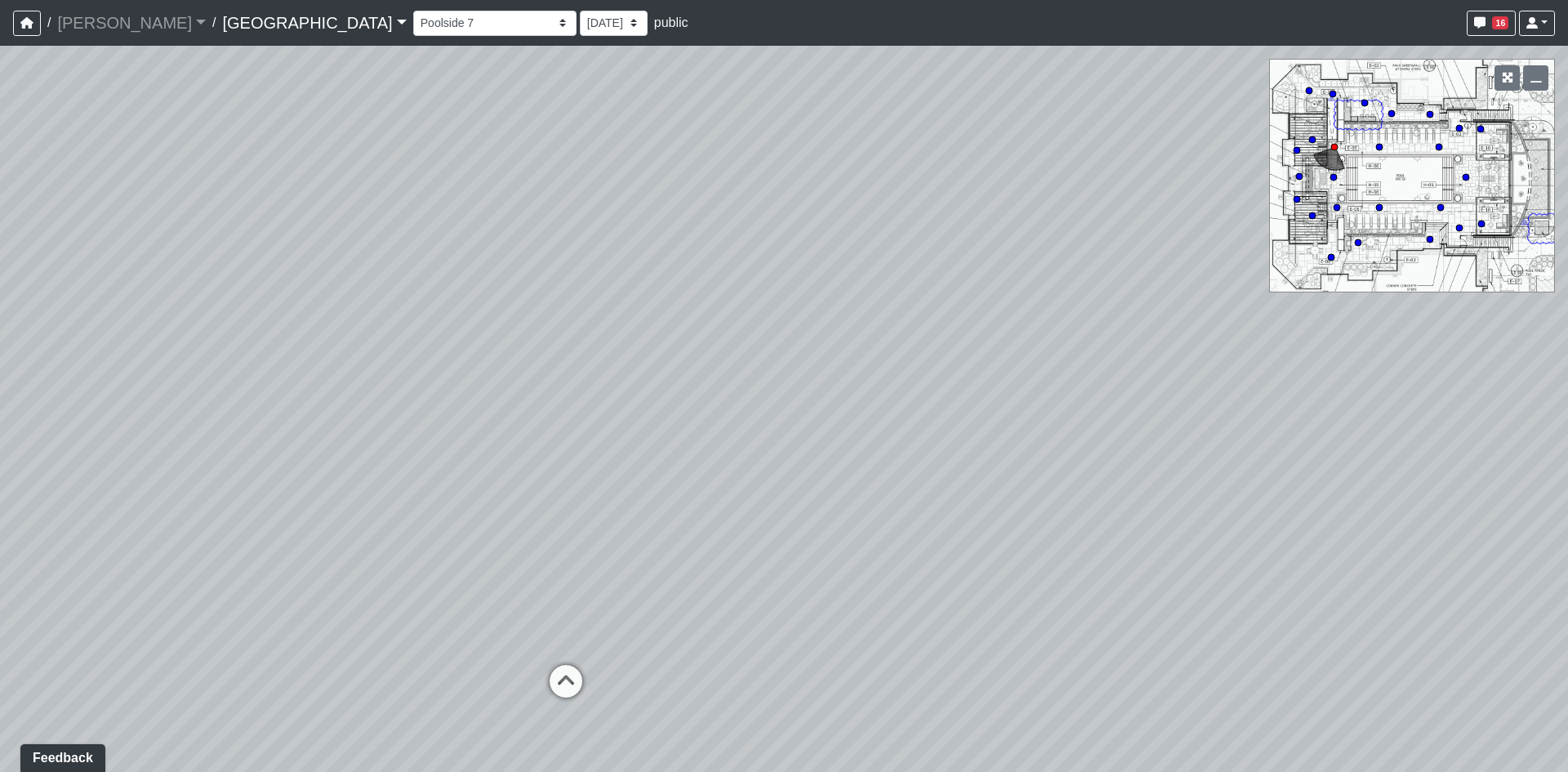
click at [1004, 409] on div "Loading... Reception Desk Loading... Lobby Loading... Landing Loading... Entry …" at bounding box center [784, 409] width 1568 height 726
click at [1358, 241] on circle at bounding box center [1358, 242] width 6 height 6
select select "gLDrTUWPG4XFDdnGB4uQWR"
drag, startPoint x: 534, startPoint y: 486, endPoint x: 988, endPoint y: 375, distance: 467.4
click at [974, 378] on div "Loading... Reception Desk Loading... Lobby Loading... Landing Loading... Entry …" at bounding box center [784, 409] width 1568 height 726
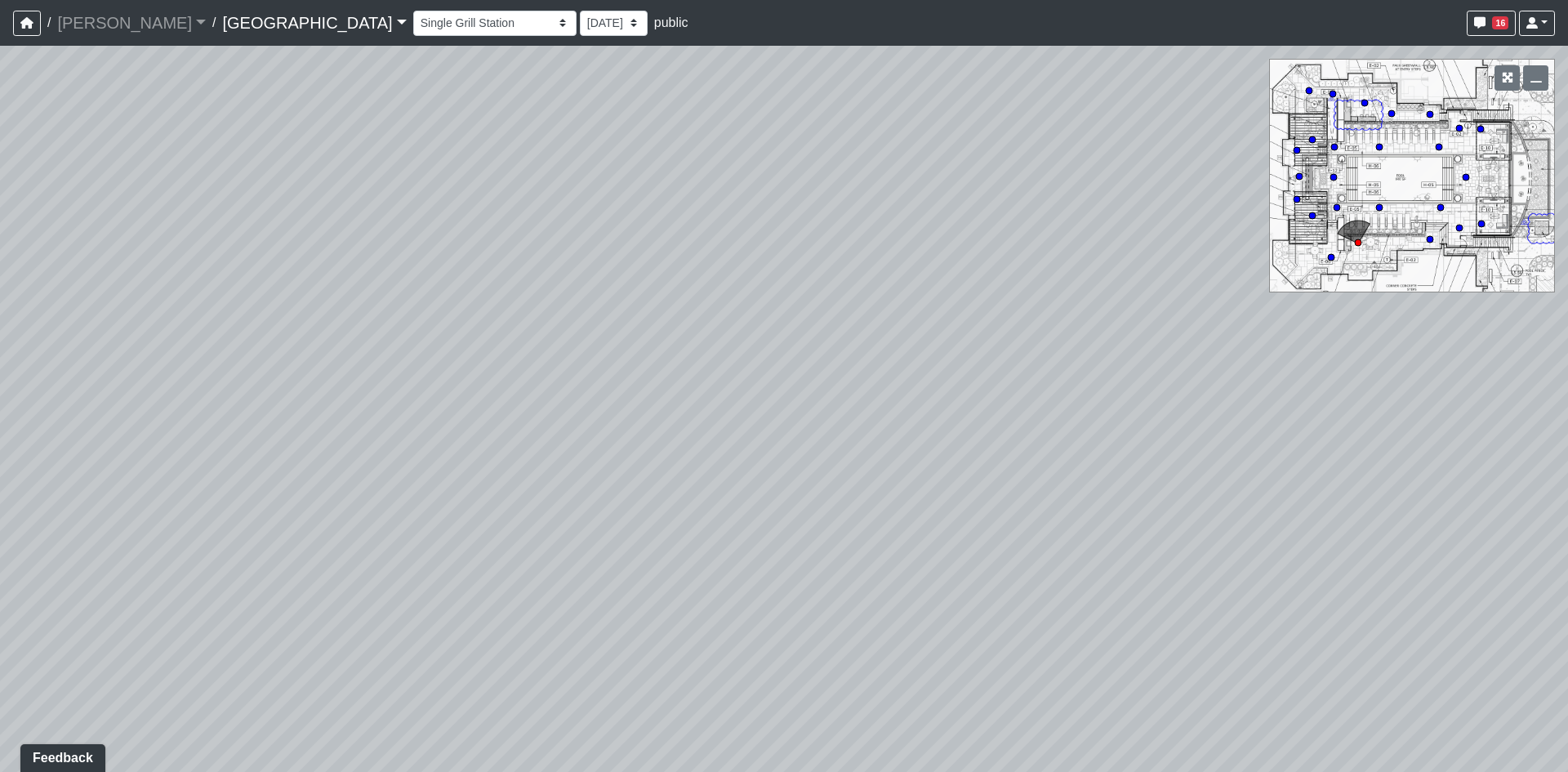
drag, startPoint x: 554, startPoint y: 303, endPoint x: 921, endPoint y: 412, distance: 382.8
click at [893, 420] on div "Loading... Reception Desk Loading... Lobby Loading... Landing Loading... Entry …" at bounding box center [784, 409] width 1568 height 726
drag, startPoint x: 291, startPoint y: 458, endPoint x: 1008, endPoint y: 381, distance: 721.1
click at [923, 390] on div "Loading... Reception Desk Loading... Lobby Loading... Landing Loading... Entry …" at bounding box center [784, 409] width 1568 height 726
drag, startPoint x: 1008, startPoint y: 381, endPoint x: 1112, endPoint y: 365, distance: 105.2
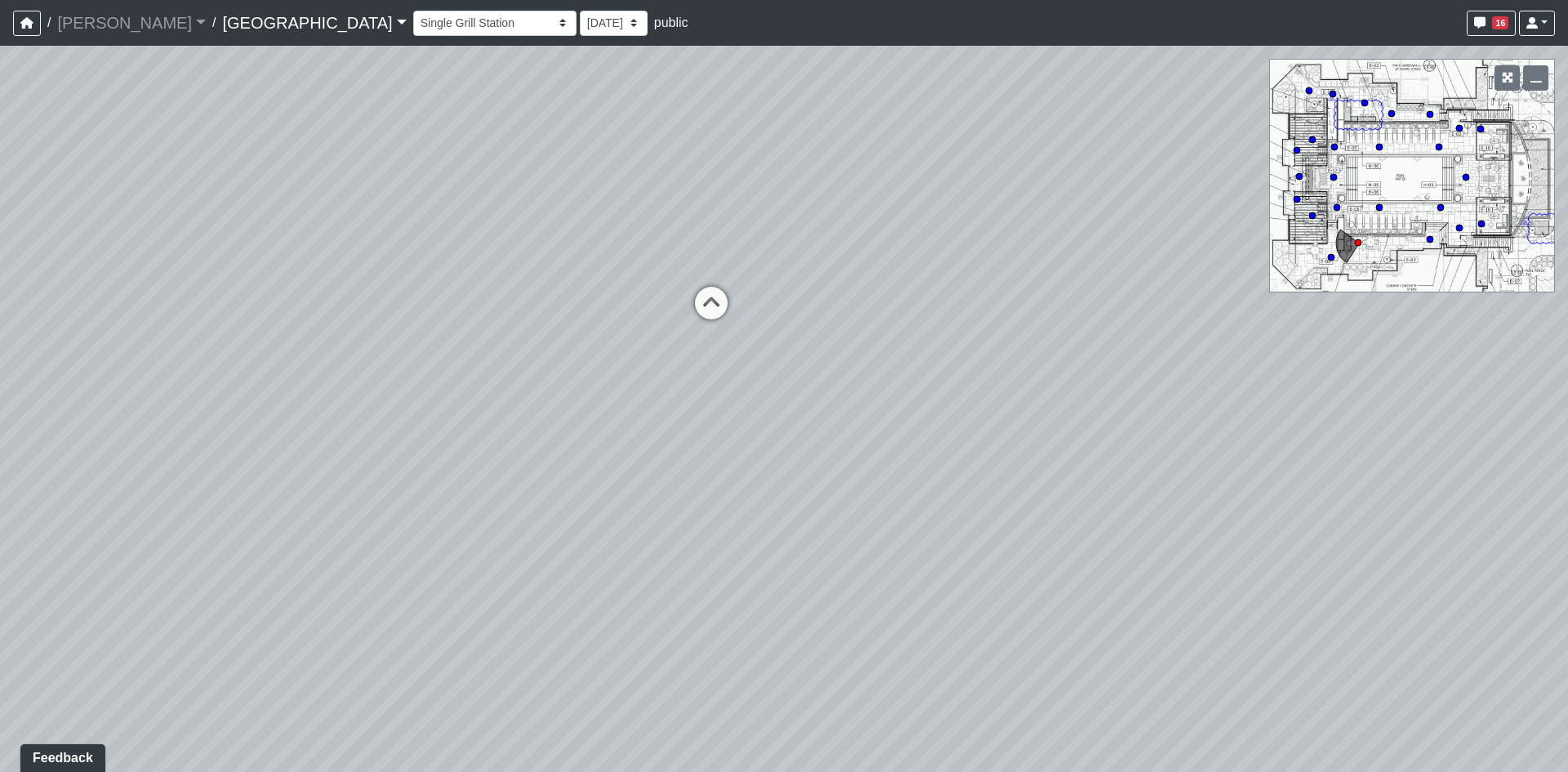
click at [1112, 365] on div "Loading... Reception Desk Loading... Lobby Loading... Landing Loading... Entry …" at bounding box center [784, 409] width 1568 height 726
drag, startPoint x: 712, startPoint y: 268, endPoint x: 4, endPoint y: 388, distance: 718.1
click at [0, 386] on div "Loading... Reception Desk Loading... Lobby Loading... Landing Loading... Entry …" at bounding box center [784, 409] width 1568 height 726
drag, startPoint x: 1239, startPoint y: 219, endPoint x: 719, endPoint y: 376, distance: 543.2
click at [716, 378] on div "Loading... Reception Desk Loading... Lobby Loading... Landing Loading... Entry …" at bounding box center [784, 409] width 1568 height 726
